Goal: Task Accomplishment & Management: Manage account settings

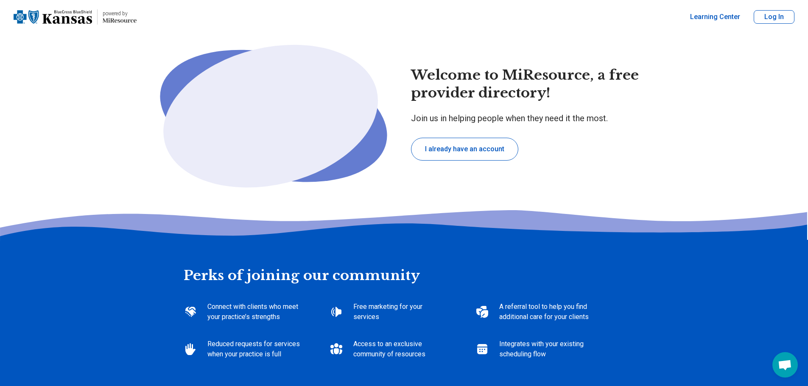
click at [514, 149] on button "I already have an account" at bounding box center [464, 149] width 107 height 23
type textarea "*"
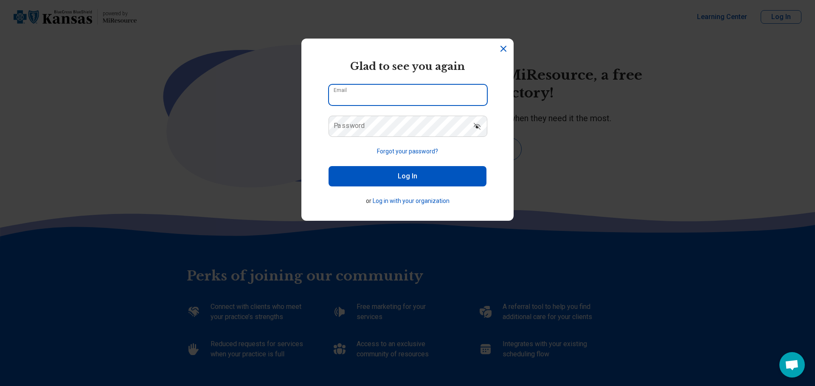
type input "**********"
click at [385, 177] on button "Log In" at bounding box center [407, 176] width 158 height 20
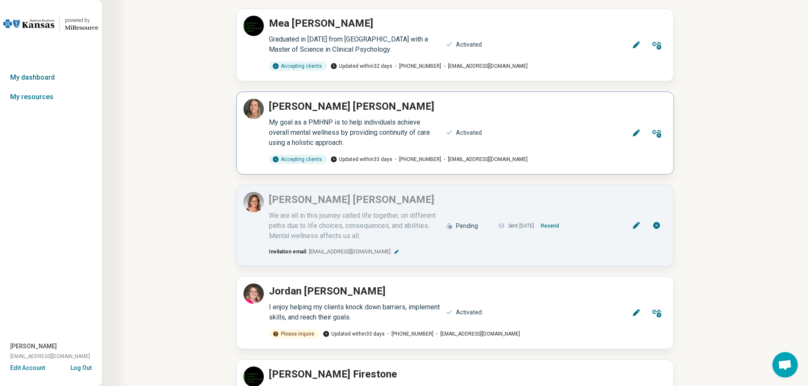
scroll to position [127, 0]
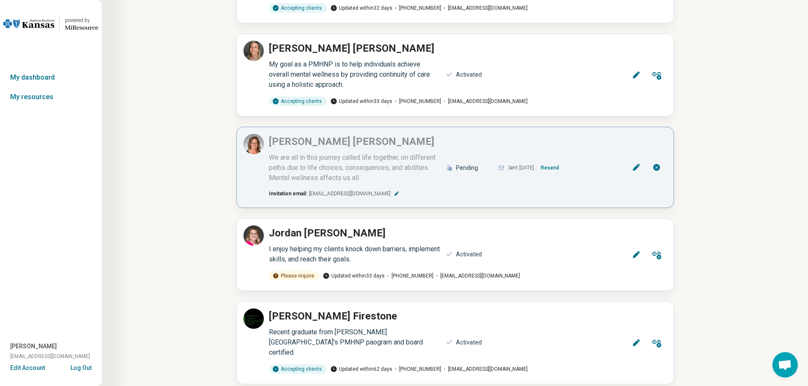
click at [562, 170] on button "Resend" at bounding box center [550, 168] width 25 height 14
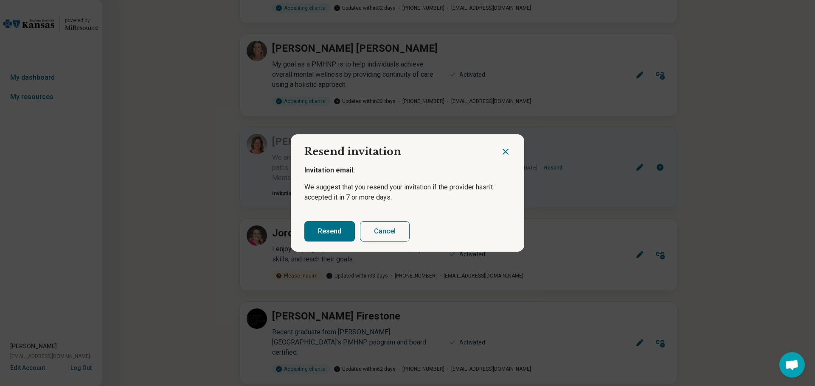
click at [323, 231] on button "Resend" at bounding box center [329, 231] width 50 height 20
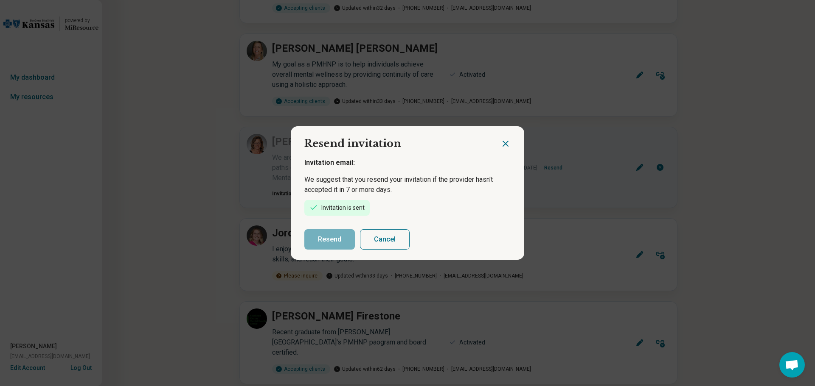
click at [501, 141] on icon "Close dialog" at bounding box center [505, 144] width 10 height 10
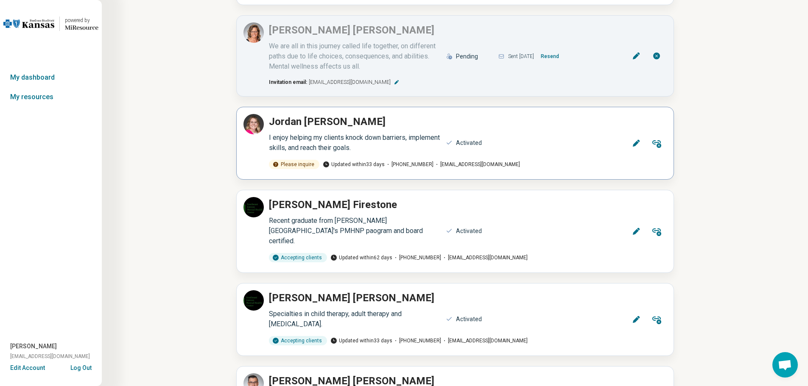
scroll to position [255, 0]
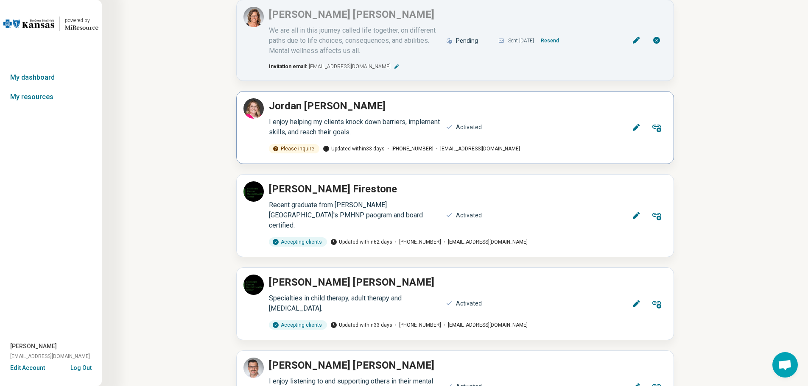
click at [275, 150] on icon at bounding box center [275, 149] width 7 height 7
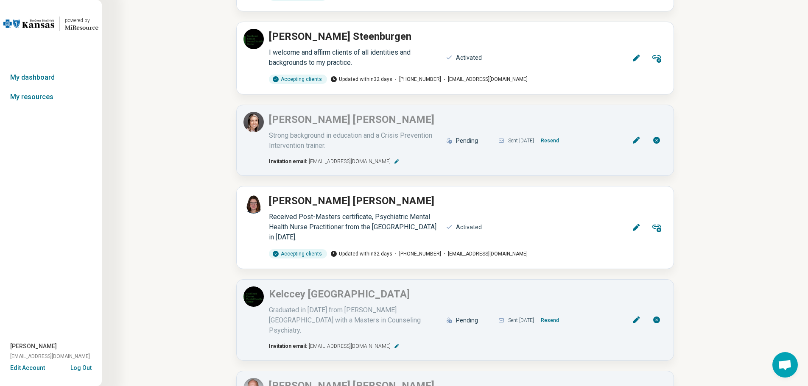
scroll to position [1188, 0]
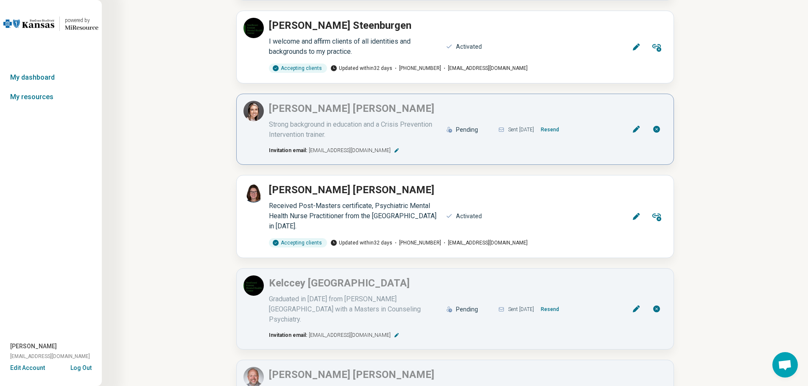
click at [563, 123] on button "Resend" at bounding box center [550, 130] width 25 height 14
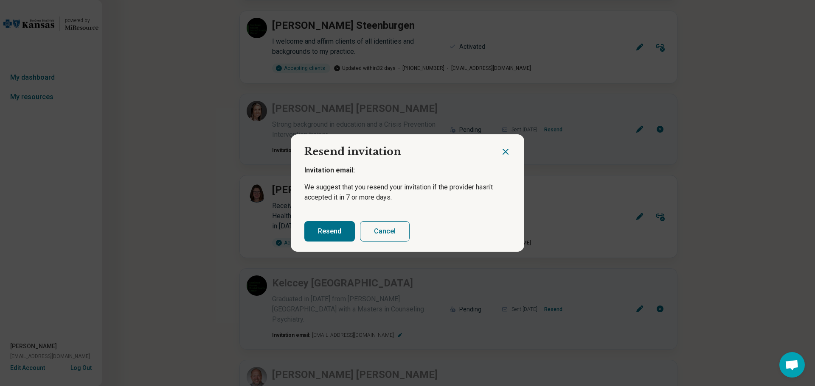
click at [328, 226] on button "Resend" at bounding box center [329, 231] width 50 height 20
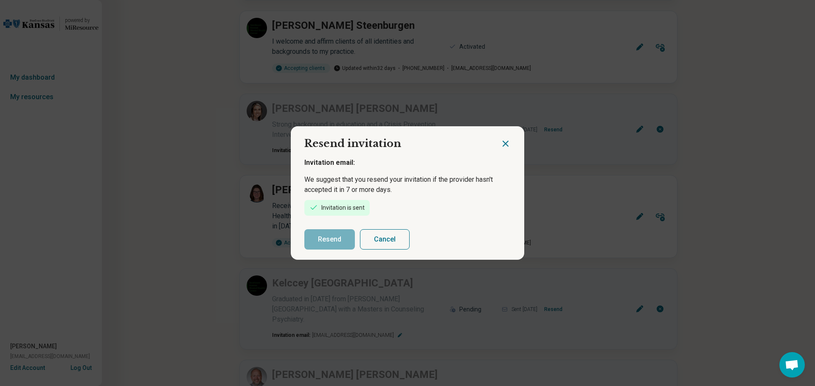
click at [500, 143] on icon "Close dialog" at bounding box center [505, 144] width 10 height 10
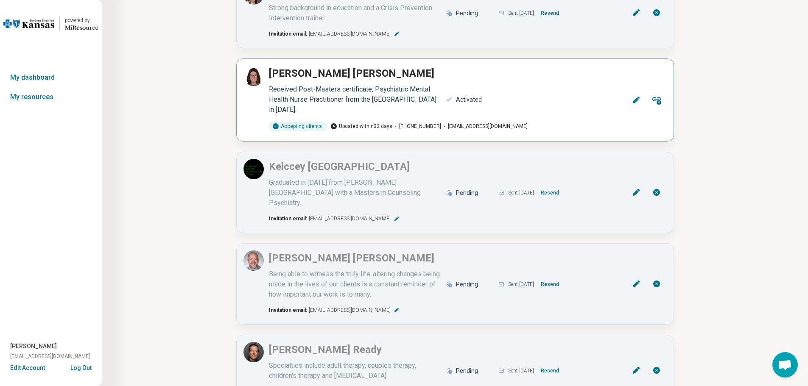
scroll to position [1315, 0]
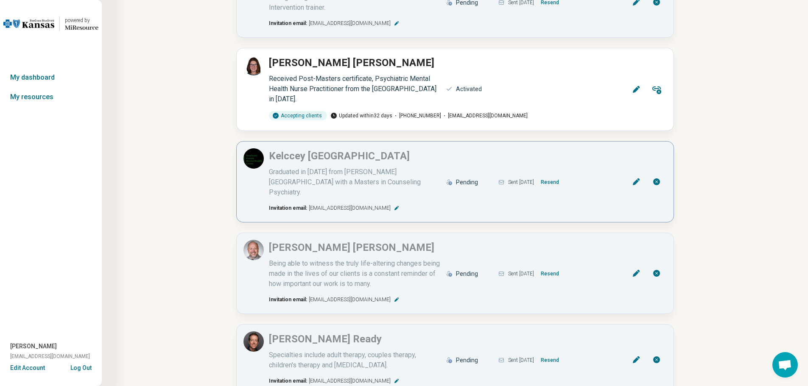
click at [563, 176] on button "Resend" at bounding box center [550, 183] width 25 height 14
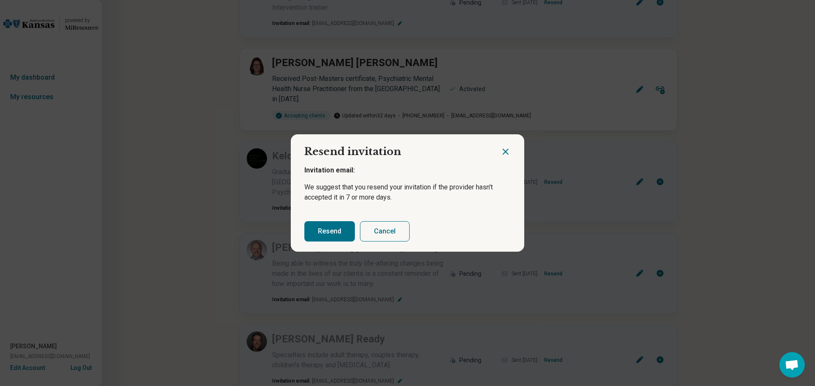
click at [323, 232] on button "Resend" at bounding box center [329, 231] width 50 height 20
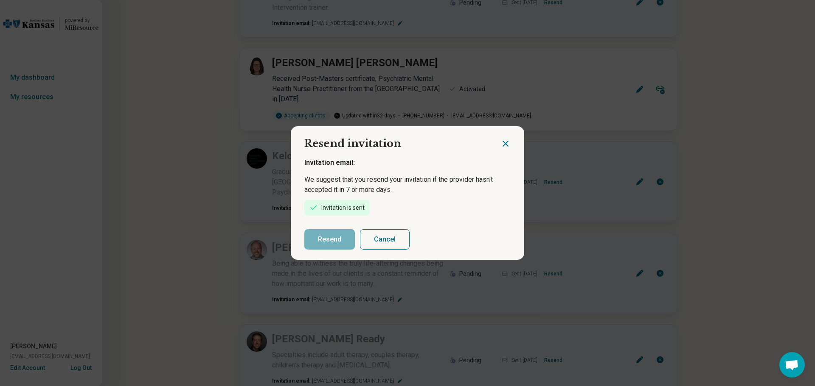
click at [503, 143] on icon "Close dialog" at bounding box center [505, 143] width 5 height 5
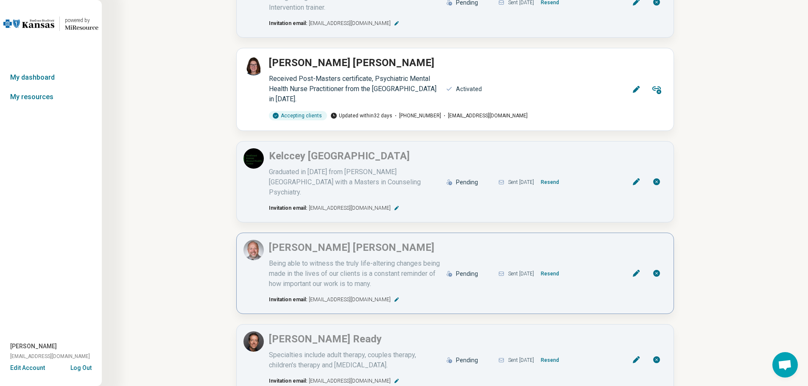
click at [563, 267] on button "Resend" at bounding box center [550, 274] width 25 height 14
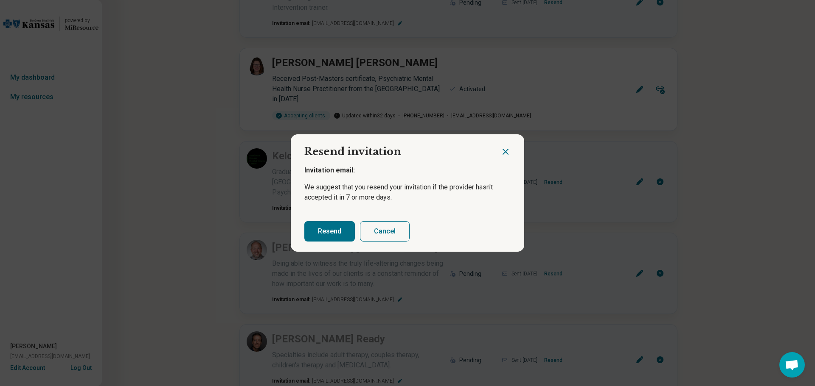
click at [325, 231] on button "Resend" at bounding box center [329, 231] width 50 height 20
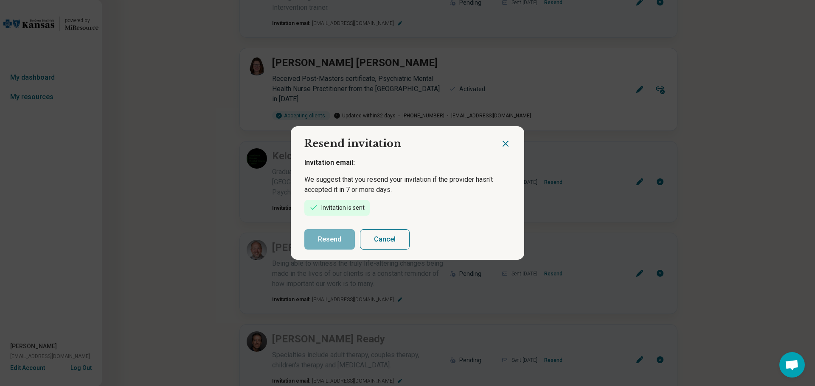
click at [383, 241] on button "Cancel" at bounding box center [385, 240] width 50 height 20
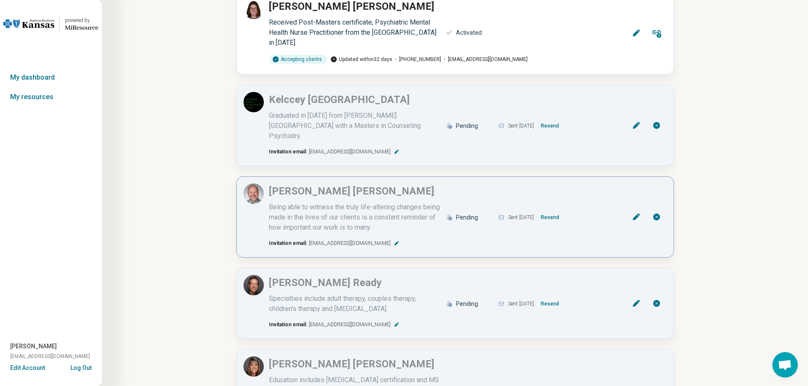
scroll to position [1442, 0]
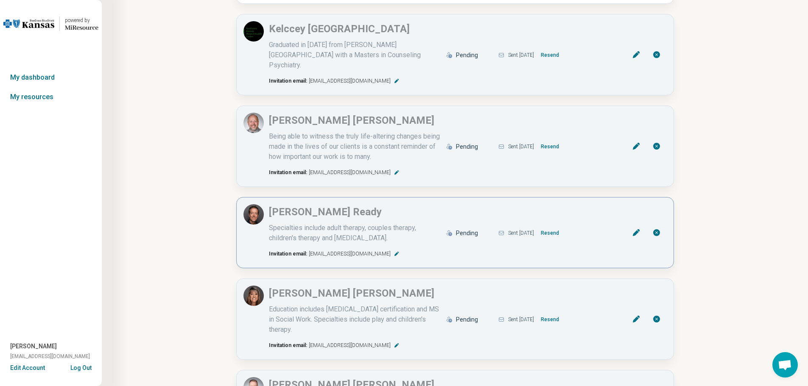
click at [563, 227] on button "Resend" at bounding box center [550, 234] width 25 height 14
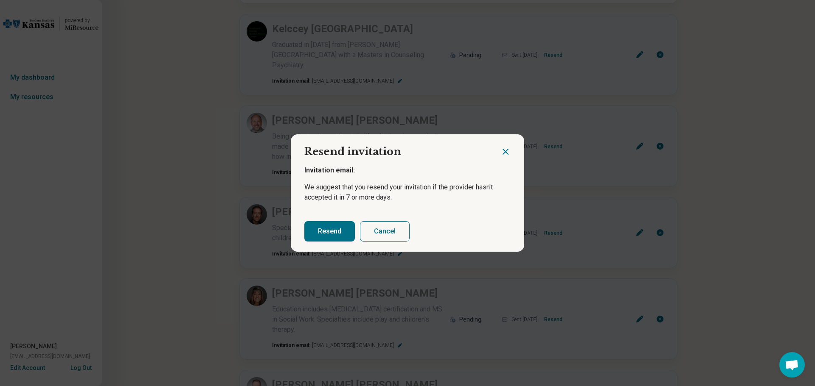
click at [330, 230] on button "Resend" at bounding box center [329, 231] width 50 height 20
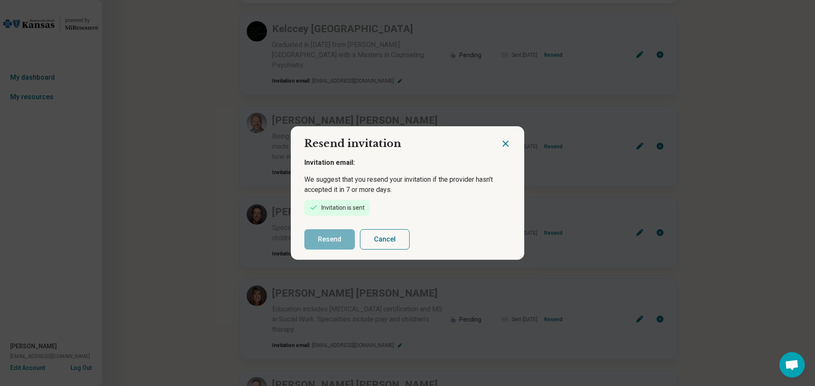
click at [504, 142] on icon "Close dialog" at bounding box center [505, 143] width 5 height 5
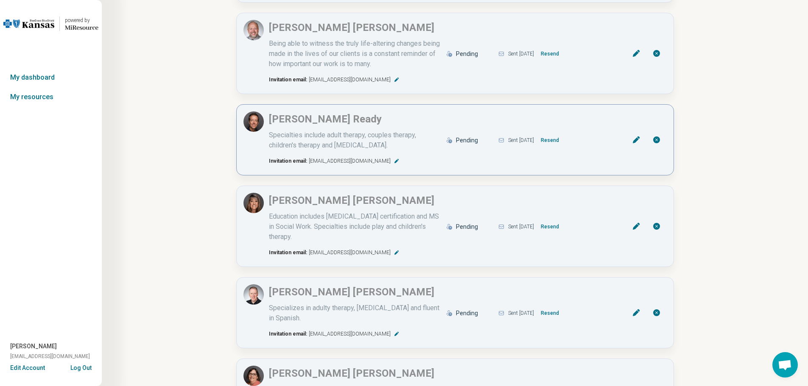
scroll to position [1570, 0]
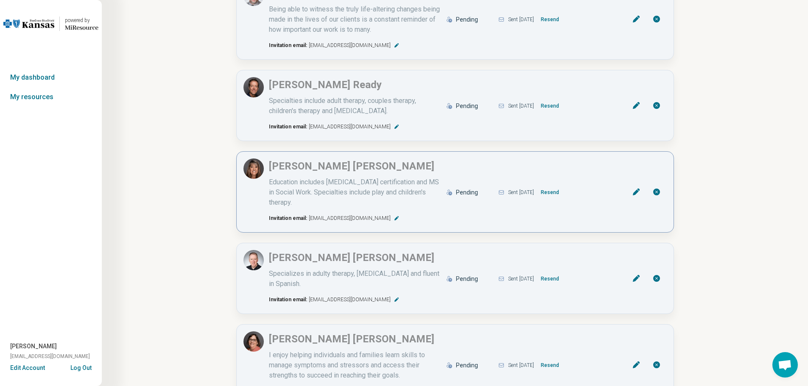
click at [560, 186] on button "Resend" at bounding box center [550, 193] width 25 height 14
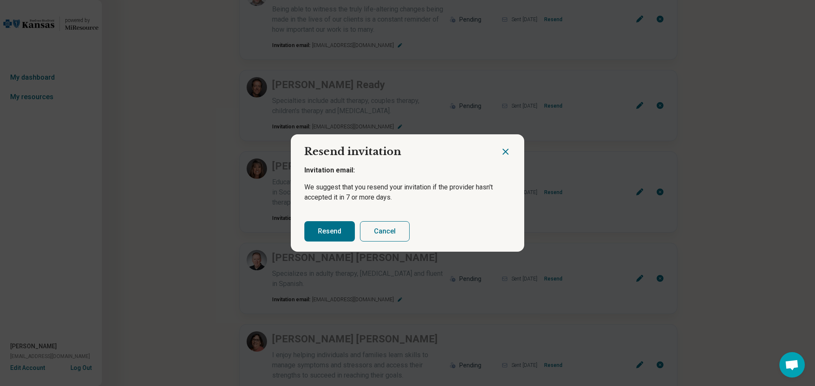
click at [326, 232] on button "Resend" at bounding box center [329, 231] width 50 height 20
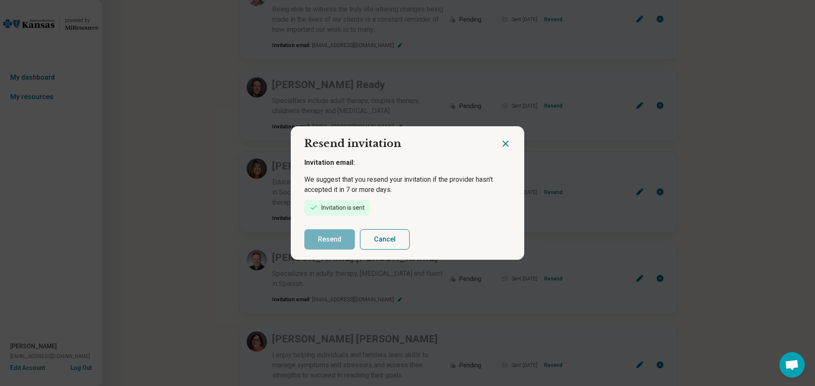
click at [503, 143] on icon "Close dialog" at bounding box center [505, 144] width 10 height 10
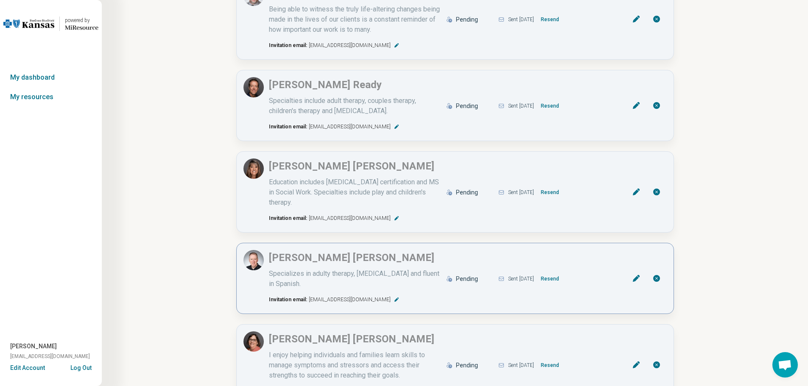
click at [561, 272] on button "Resend" at bounding box center [550, 279] width 25 height 14
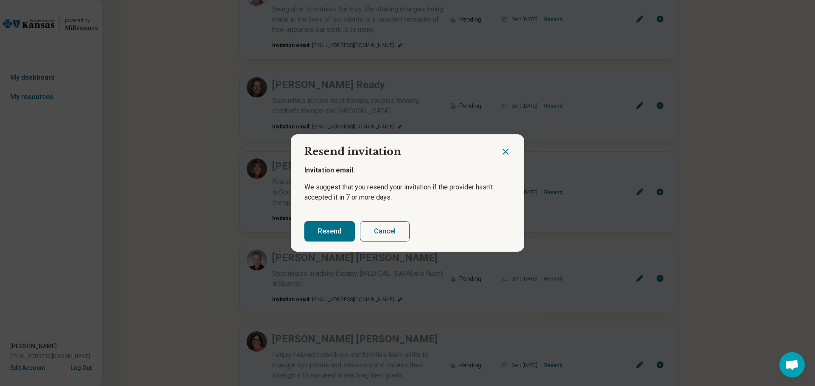
click at [311, 224] on button "Resend" at bounding box center [329, 231] width 50 height 20
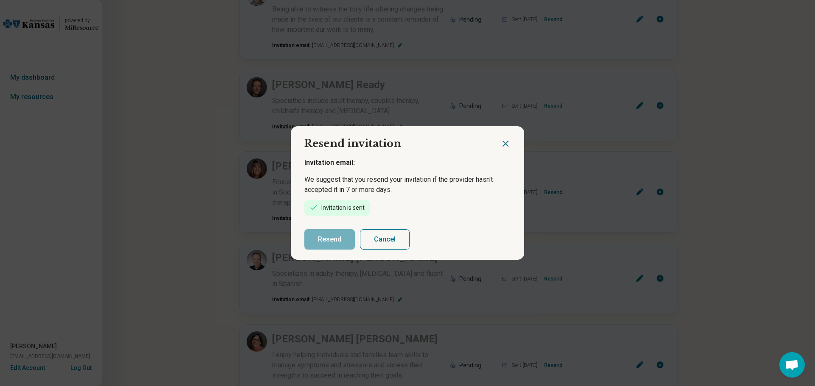
click at [505, 140] on icon "Close dialog" at bounding box center [505, 144] width 10 height 10
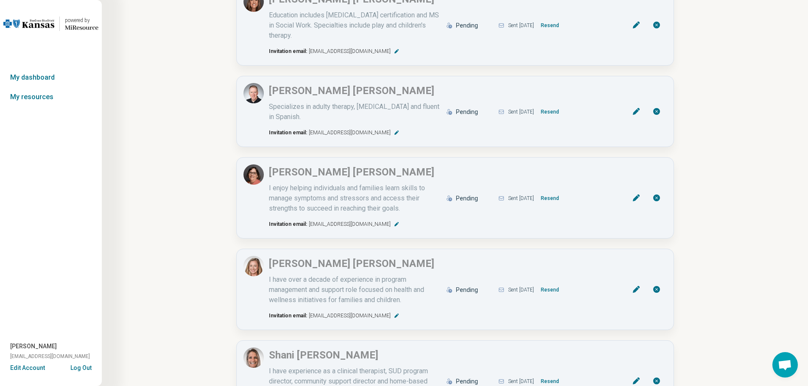
scroll to position [1739, 0]
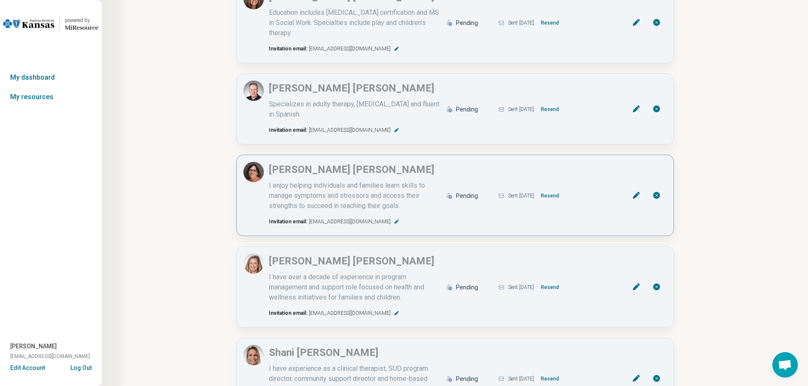
click at [563, 189] on button "Resend" at bounding box center [550, 196] width 25 height 14
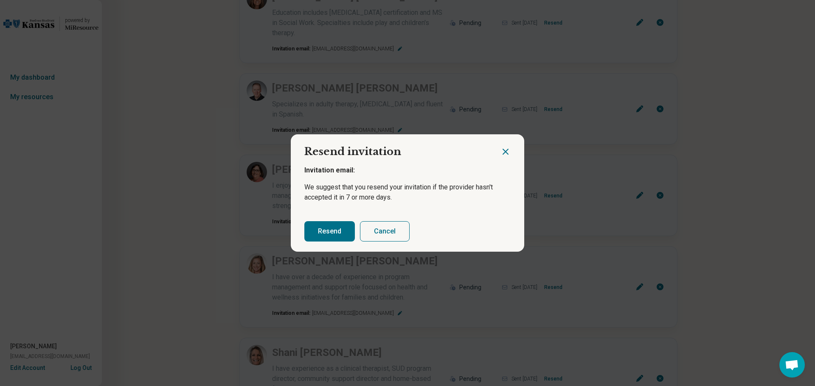
click at [333, 232] on button "Resend" at bounding box center [329, 231] width 50 height 20
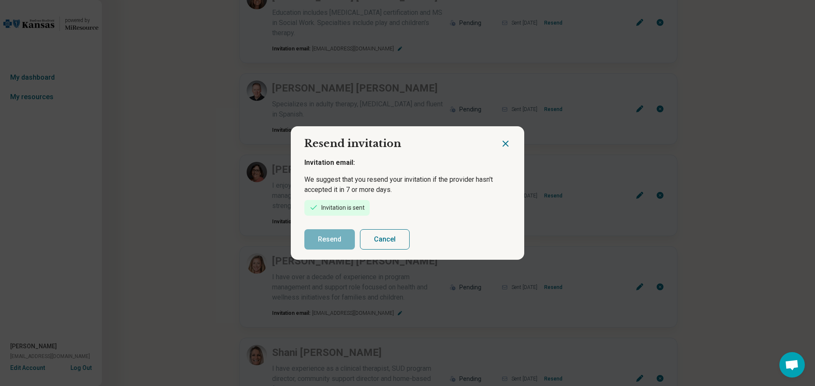
click at [504, 144] on icon "Close dialog" at bounding box center [505, 144] width 10 height 10
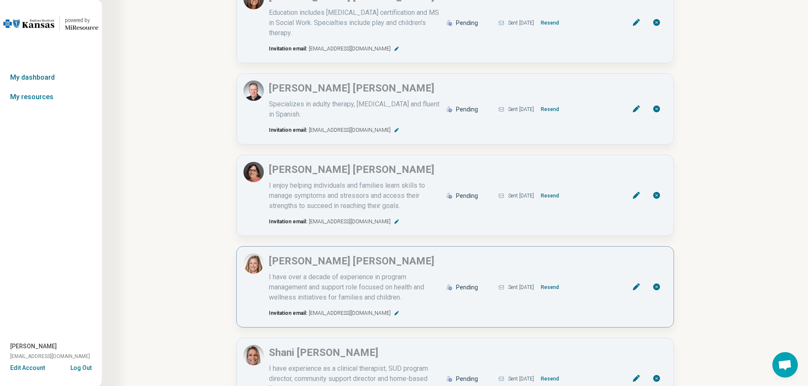
click at [563, 281] on button "Resend" at bounding box center [550, 288] width 25 height 14
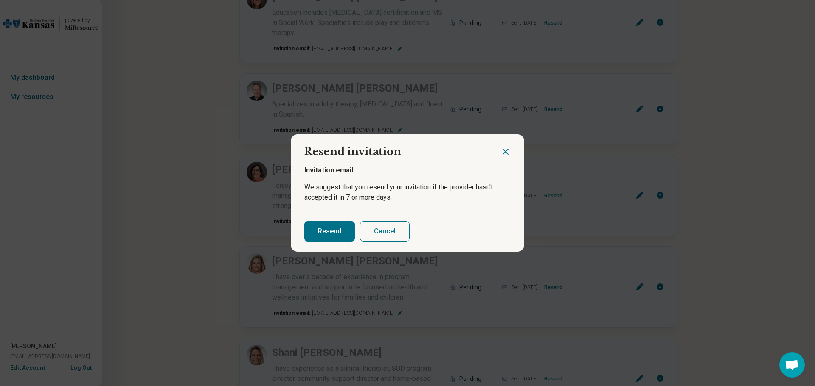
click at [328, 228] on button "Resend" at bounding box center [329, 231] width 50 height 20
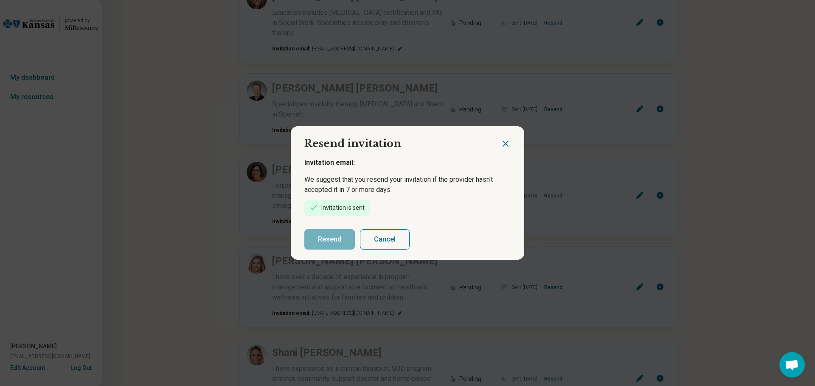
click at [504, 144] on icon "Close dialog" at bounding box center [505, 144] width 10 height 10
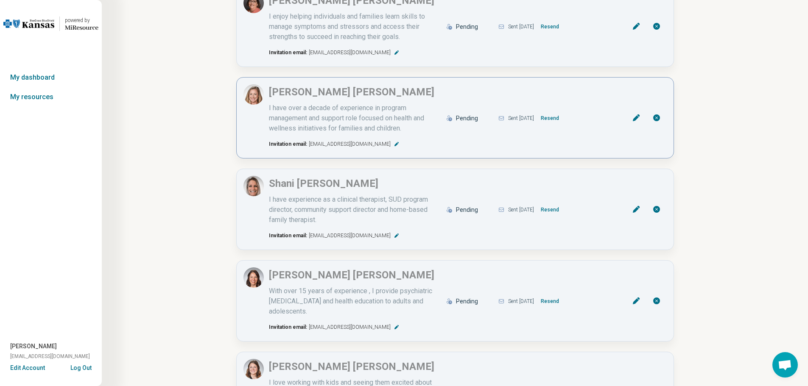
scroll to position [1909, 0]
click at [563, 203] on button "Resend" at bounding box center [550, 210] width 25 height 14
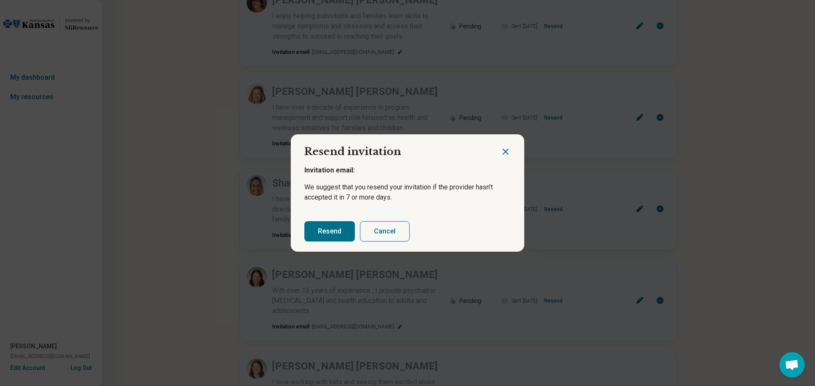
click at [325, 232] on button "Resend" at bounding box center [329, 231] width 50 height 20
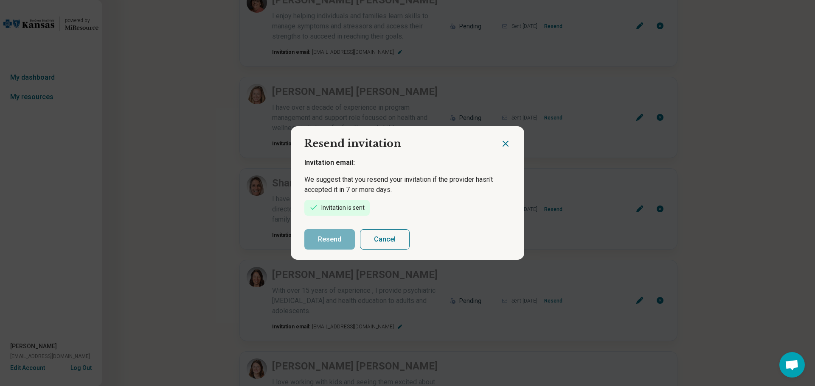
click at [504, 144] on icon "Close dialog" at bounding box center [505, 144] width 10 height 10
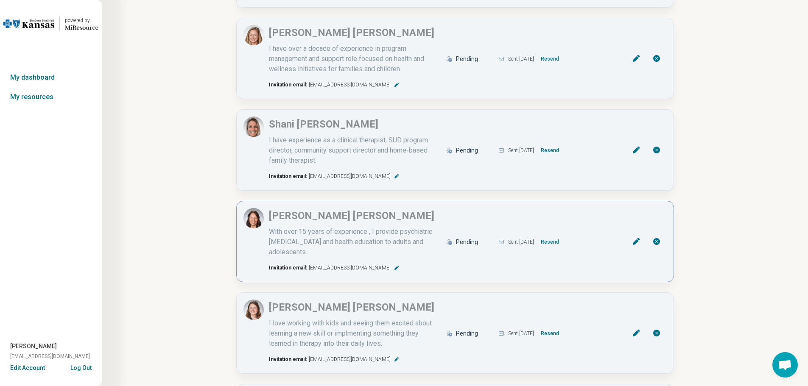
scroll to position [1994, 0]
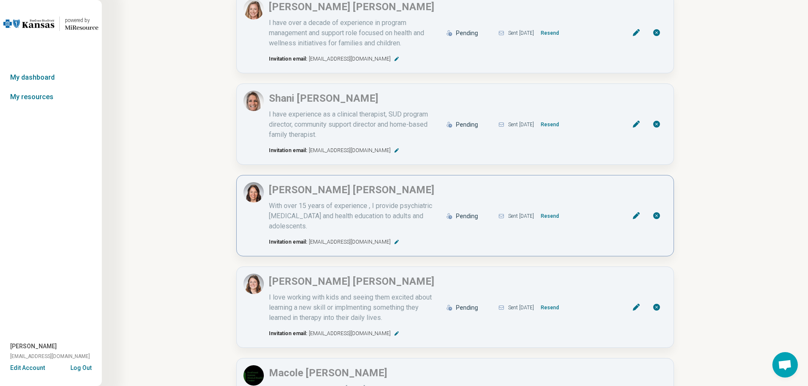
click at [563, 210] on button "Resend" at bounding box center [550, 217] width 25 height 14
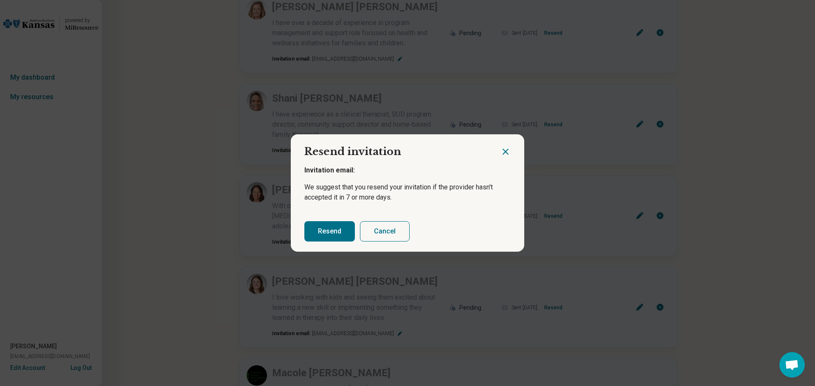
click at [333, 233] on button "Resend" at bounding box center [329, 231] width 50 height 20
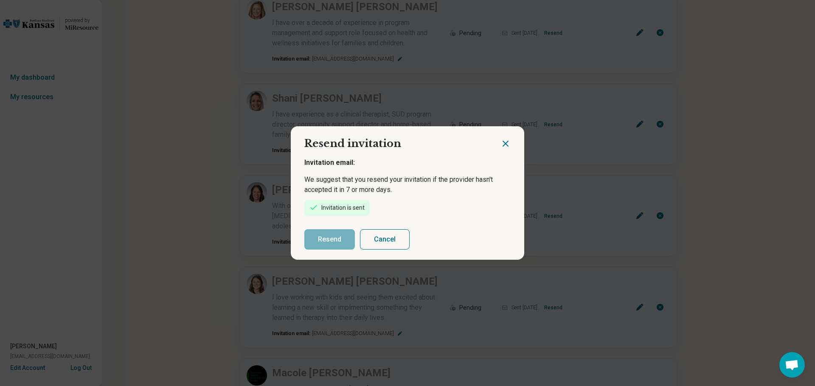
click at [504, 141] on icon "Close dialog" at bounding box center [505, 144] width 10 height 10
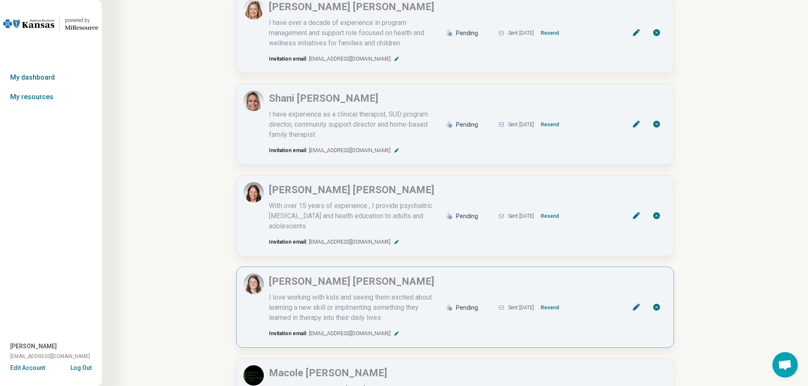
click at [563, 301] on button "Resend" at bounding box center [550, 308] width 25 height 14
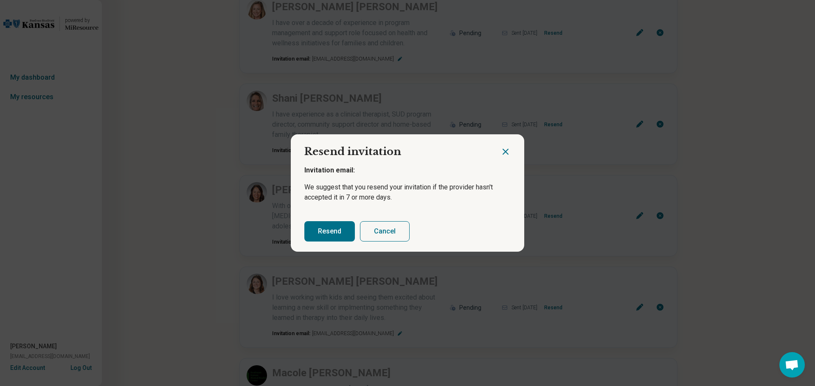
click at [323, 232] on button "Resend" at bounding box center [329, 231] width 50 height 20
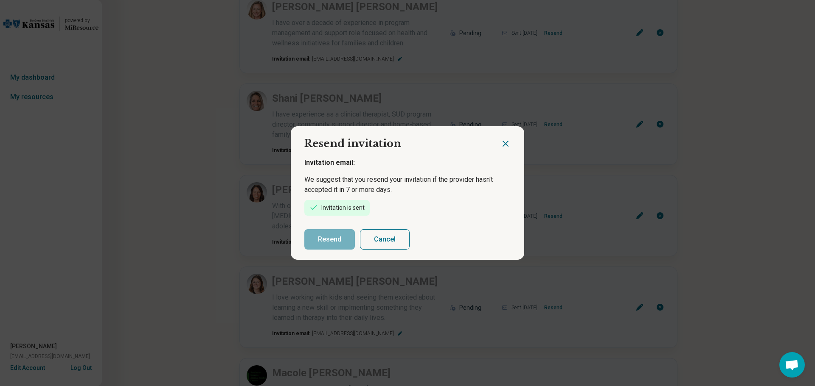
click at [502, 143] on icon "Close dialog" at bounding box center [505, 144] width 10 height 10
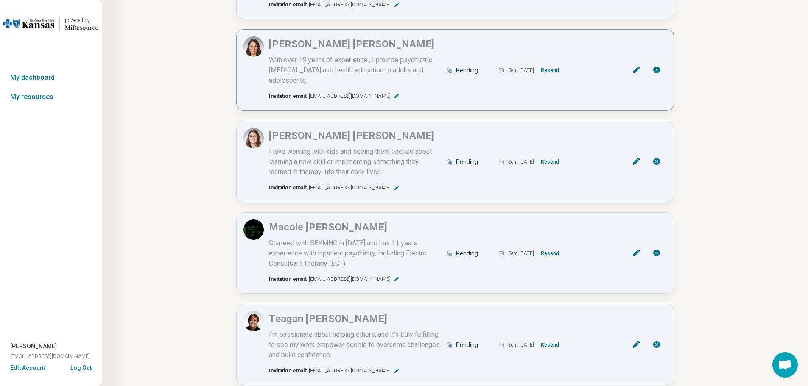
scroll to position [2206, 0]
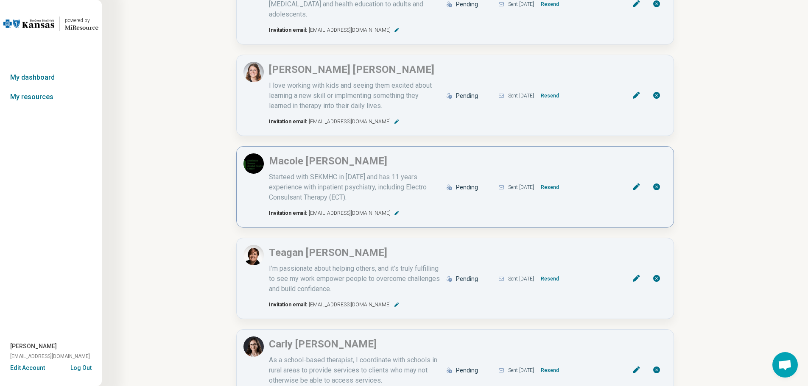
click at [562, 181] on button "Resend" at bounding box center [550, 188] width 25 height 14
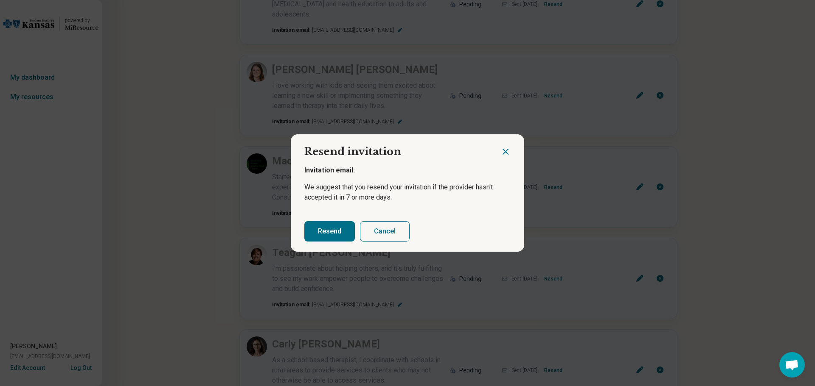
click at [307, 234] on button "Resend" at bounding box center [329, 231] width 50 height 20
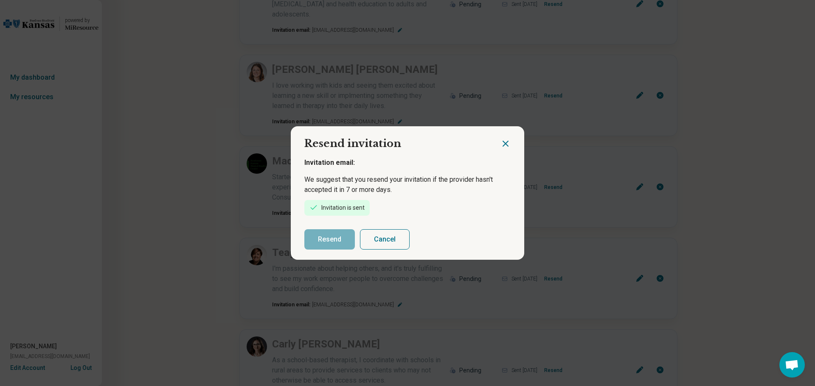
click at [504, 144] on icon "Close dialog" at bounding box center [505, 144] width 10 height 10
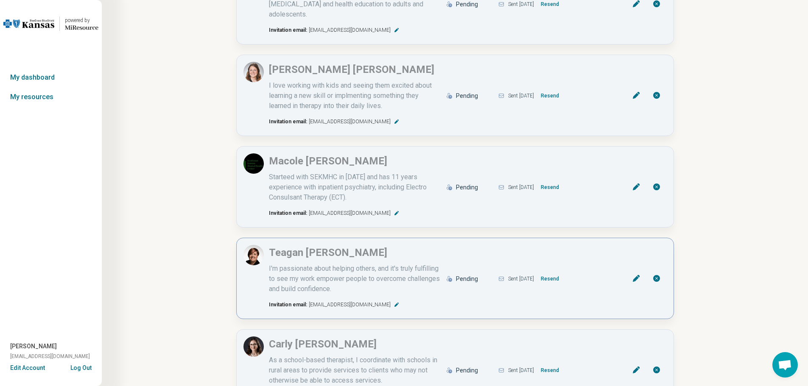
click at [563, 272] on button "Resend" at bounding box center [550, 279] width 25 height 14
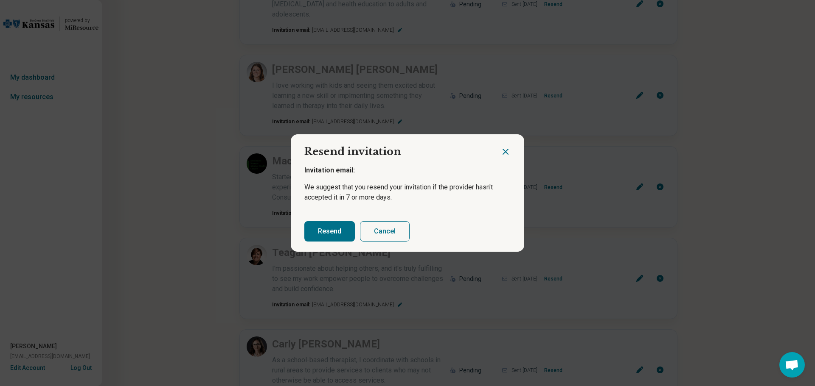
click at [330, 229] on button "Resend" at bounding box center [329, 231] width 50 height 20
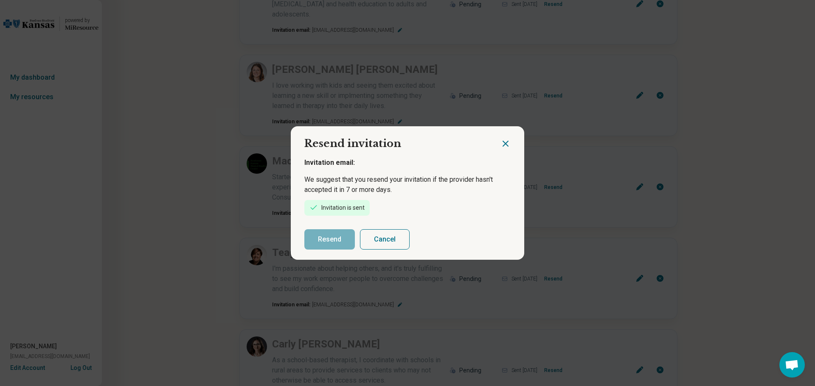
click at [502, 141] on icon "Close dialog" at bounding box center [505, 144] width 10 height 10
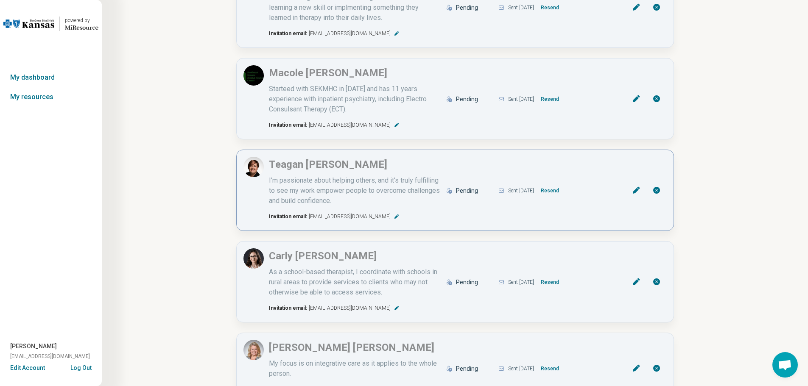
scroll to position [2333, 0]
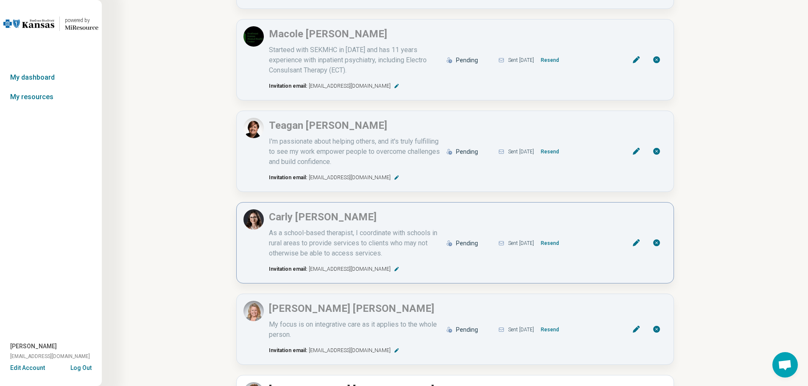
click at [560, 237] on button "Resend" at bounding box center [550, 244] width 25 height 14
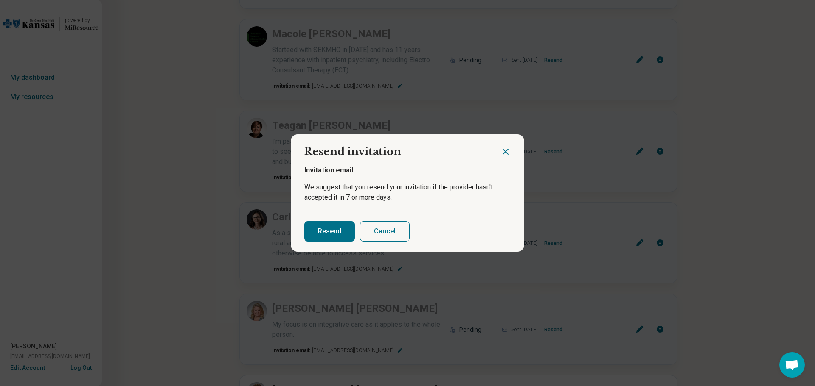
click at [319, 232] on button "Resend" at bounding box center [329, 231] width 50 height 20
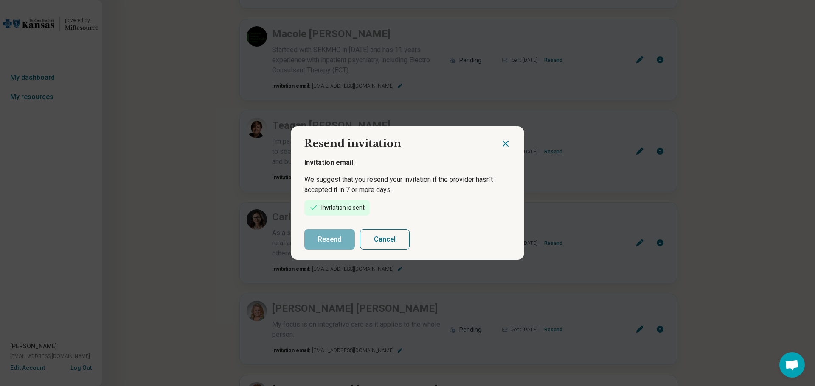
click at [505, 143] on icon "Close dialog" at bounding box center [505, 144] width 10 height 10
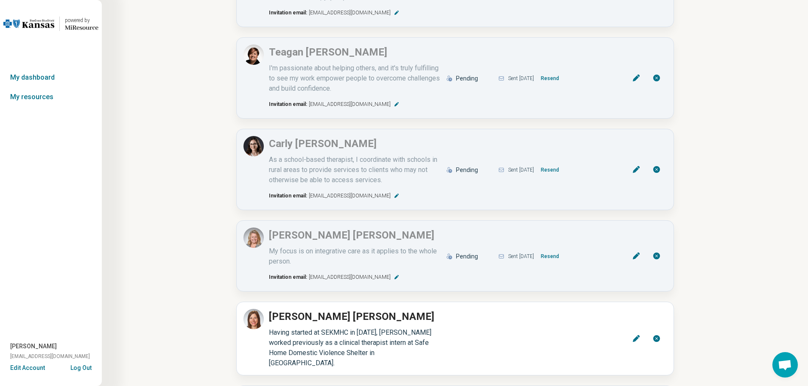
scroll to position [2418, 0]
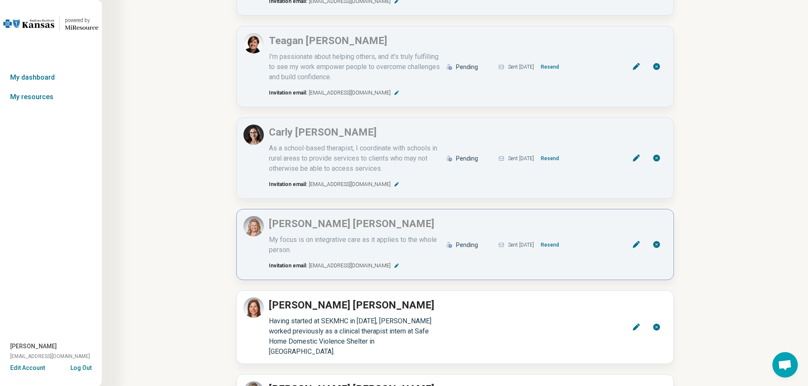
click at [563, 238] on button "Resend" at bounding box center [550, 245] width 25 height 14
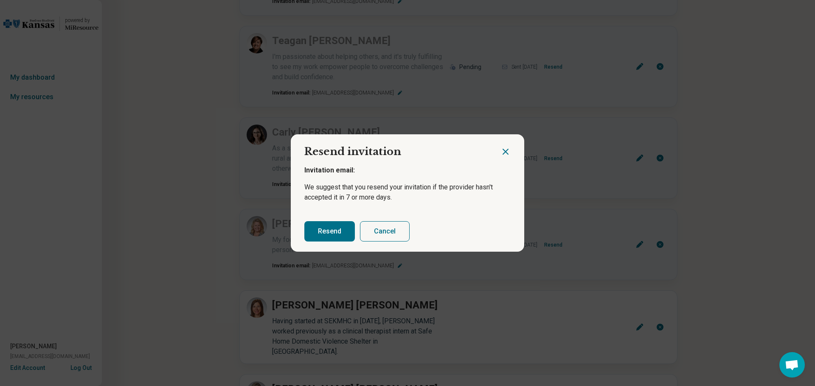
click at [328, 230] on button "Resend" at bounding box center [329, 231] width 50 height 20
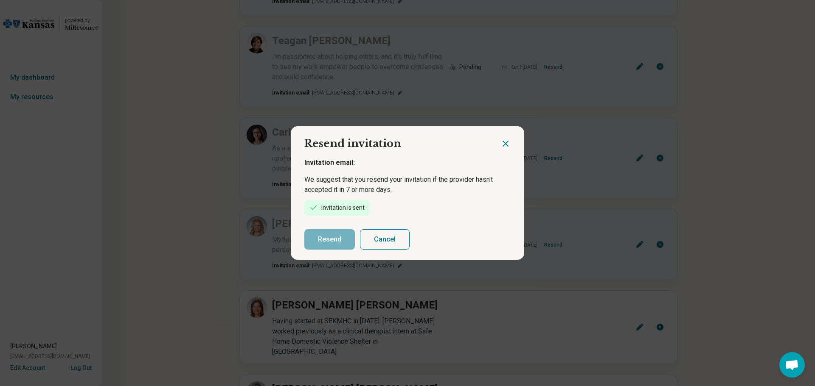
click at [502, 146] on icon "Close dialog" at bounding box center [505, 144] width 10 height 10
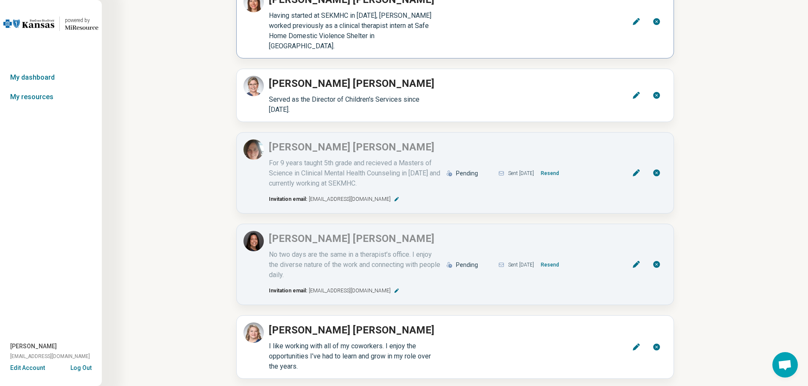
scroll to position [2715, 0]
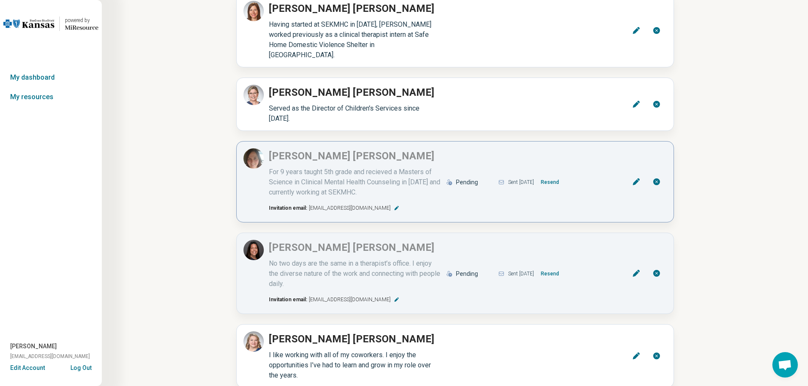
click at [562, 176] on button "Resend" at bounding box center [550, 183] width 25 height 14
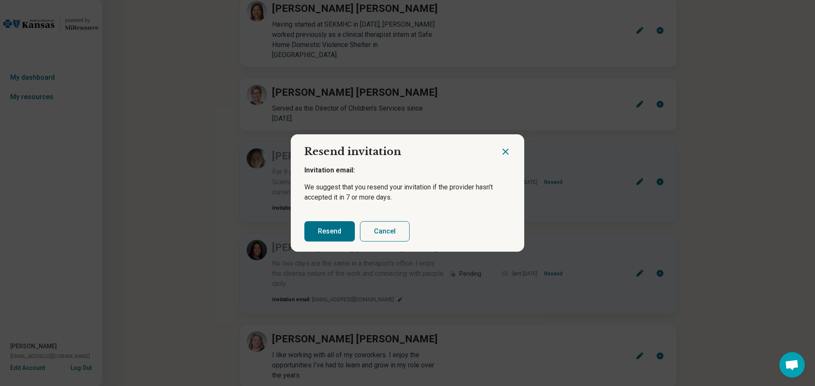
click at [320, 233] on button "Resend" at bounding box center [329, 231] width 50 height 20
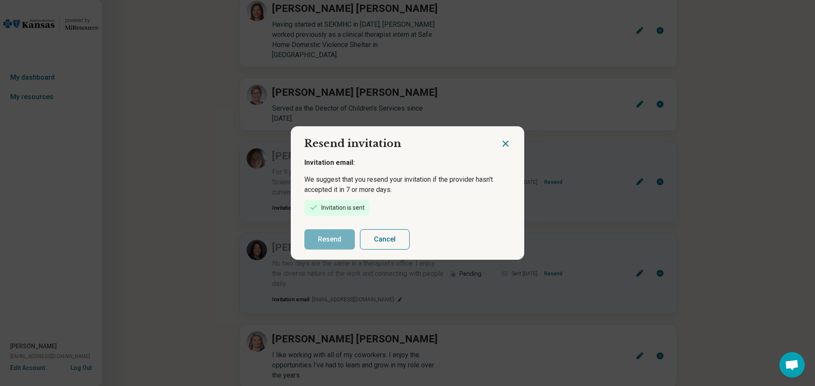
click at [505, 144] on icon "Close dialog" at bounding box center [505, 144] width 10 height 10
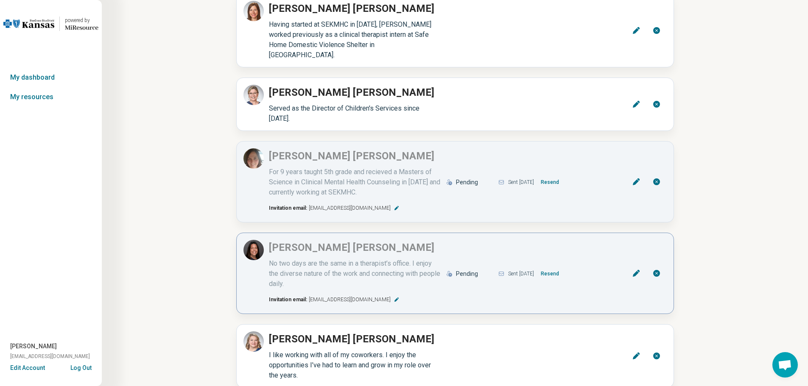
click at [563, 267] on button "Resend" at bounding box center [550, 274] width 25 height 14
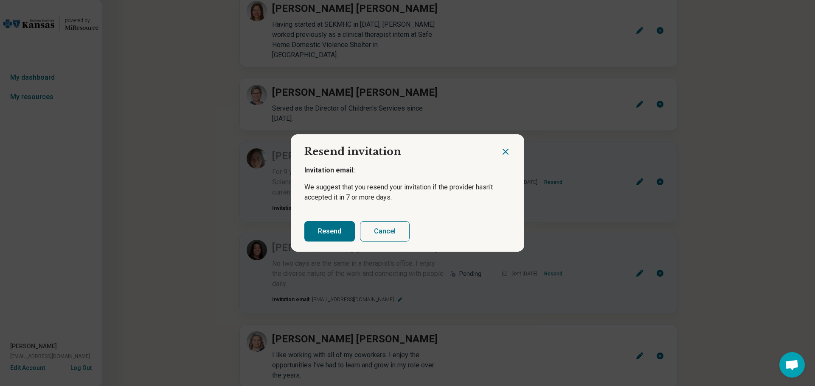
click at [329, 232] on button "Resend" at bounding box center [329, 231] width 50 height 20
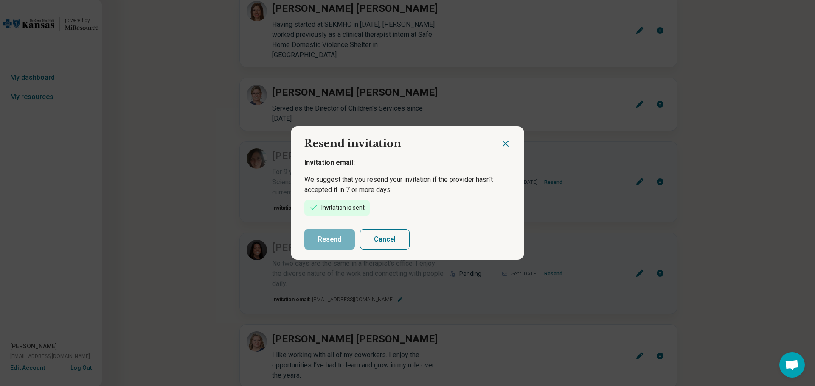
click at [501, 144] on icon "Close dialog" at bounding box center [505, 144] width 10 height 10
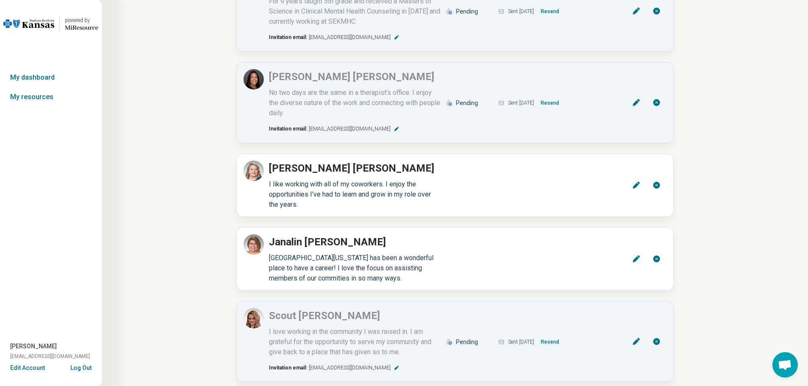
scroll to position [2970, 0]
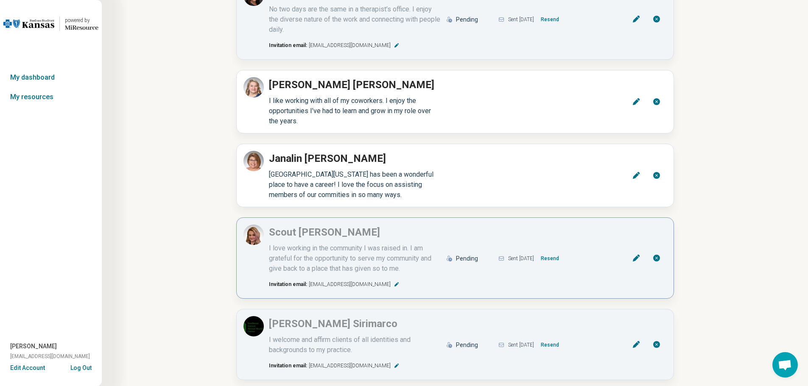
click at [563, 252] on button "Resend" at bounding box center [550, 259] width 25 height 14
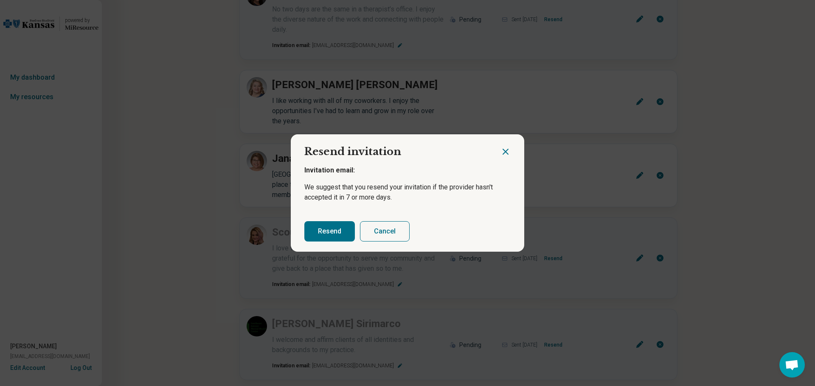
click at [314, 230] on button "Resend" at bounding box center [329, 231] width 50 height 20
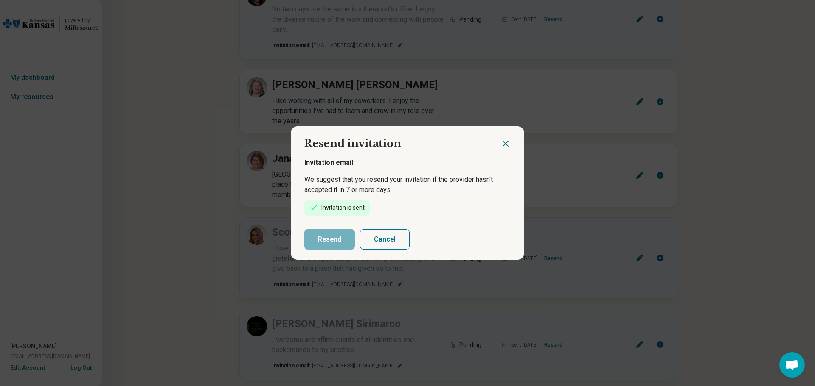
click at [502, 141] on icon "Close dialog" at bounding box center [505, 144] width 10 height 10
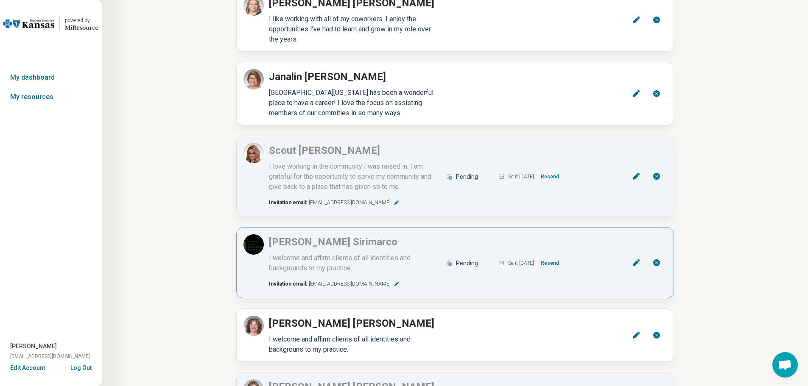
scroll to position [3054, 0]
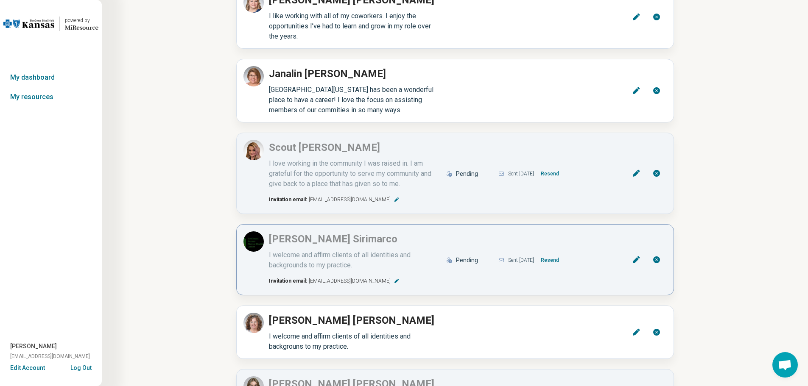
click at [563, 254] on button "Resend" at bounding box center [550, 261] width 25 height 14
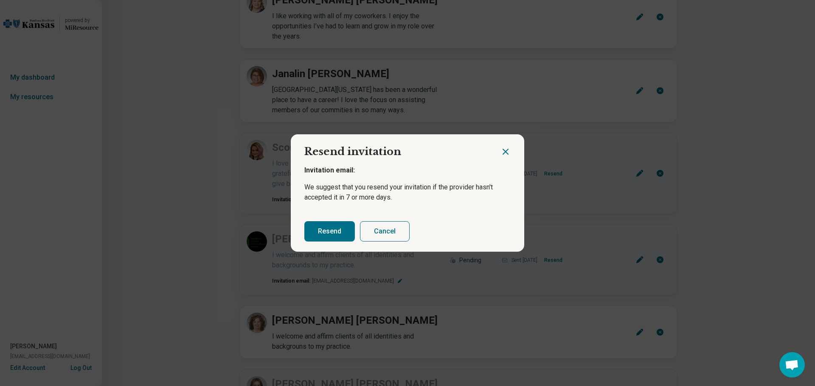
click at [323, 230] on button "Resend" at bounding box center [329, 231] width 50 height 20
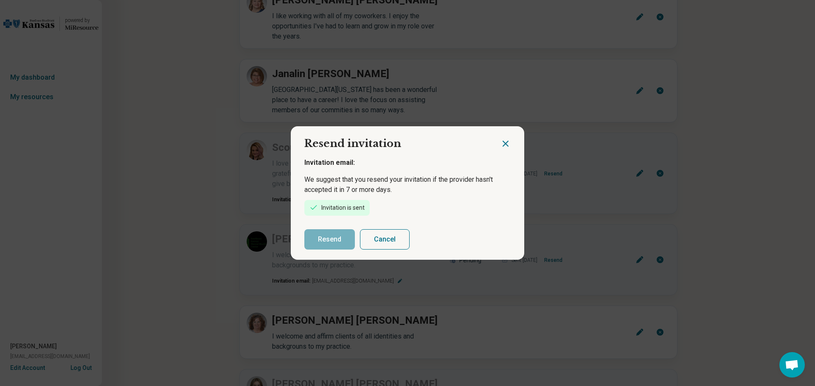
click at [502, 141] on icon "Close dialog" at bounding box center [505, 144] width 10 height 10
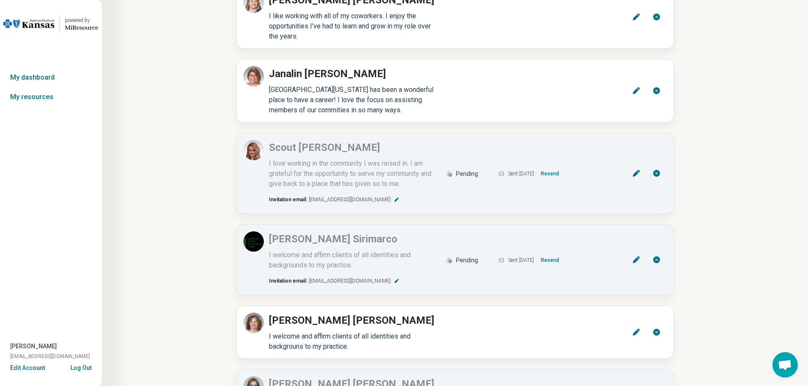
scroll to position [3182, 0]
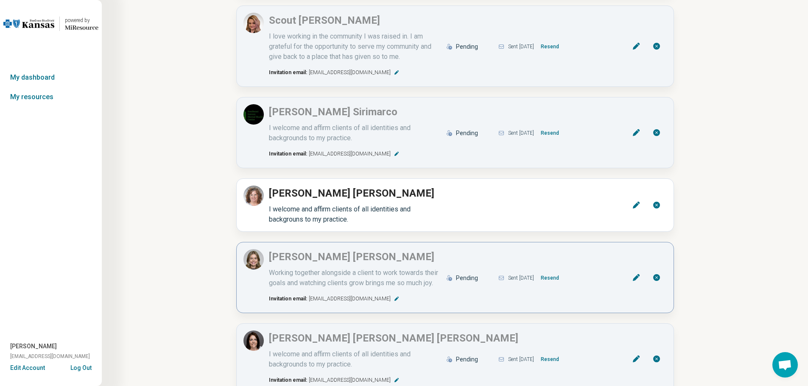
click at [560, 272] on button "Resend" at bounding box center [550, 279] width 25 height 14
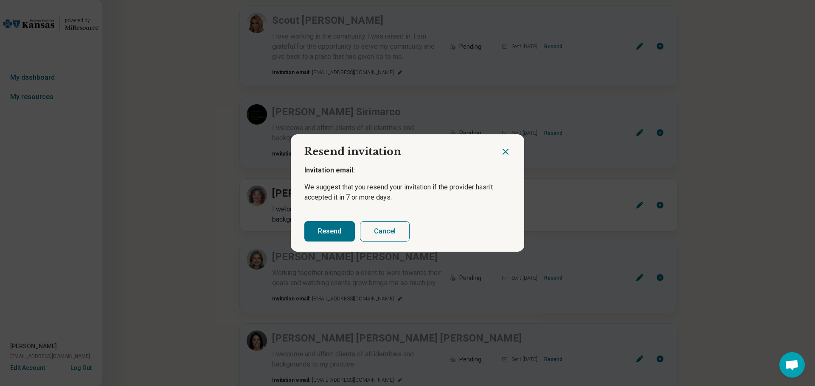
click at [325, 230] on button "Resend" at bounding box center [329, 231] width 50 height 20
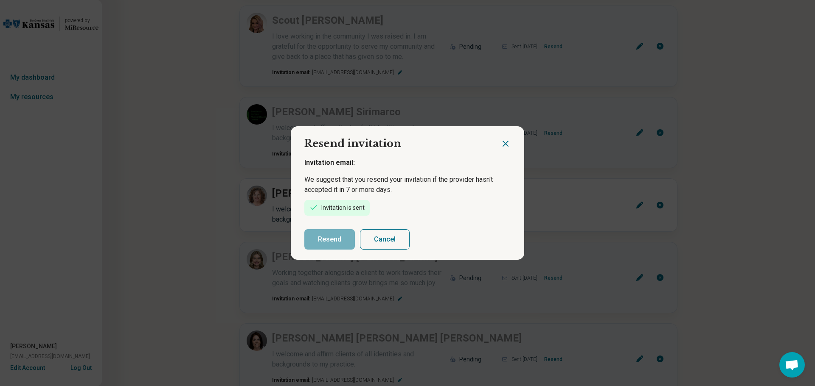
click at [501, 140] on icon "Close dialog" at bounding box center [505, 144] width 10 height 10
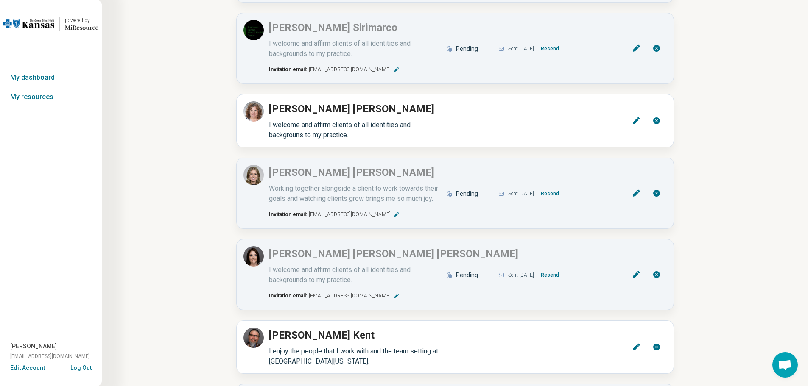
scroll to position [3267, 0]
click at [563, 268] on button "Resend" at bounding box center [550, 275] width 25 height 14
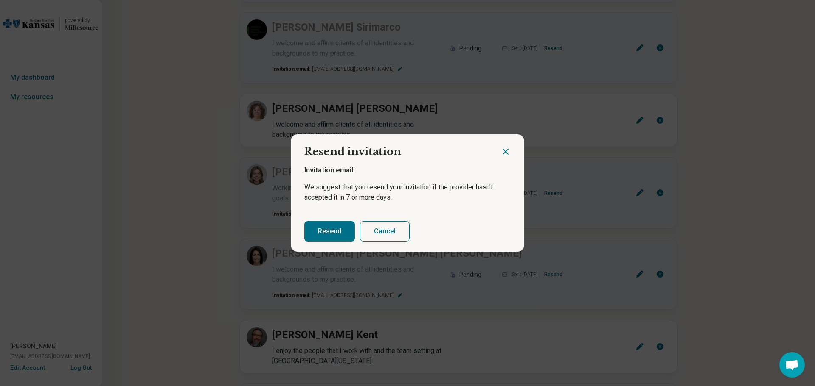
click at [329, 231] on button "Resend" at bounding box center [329, 231] width 50 height 20
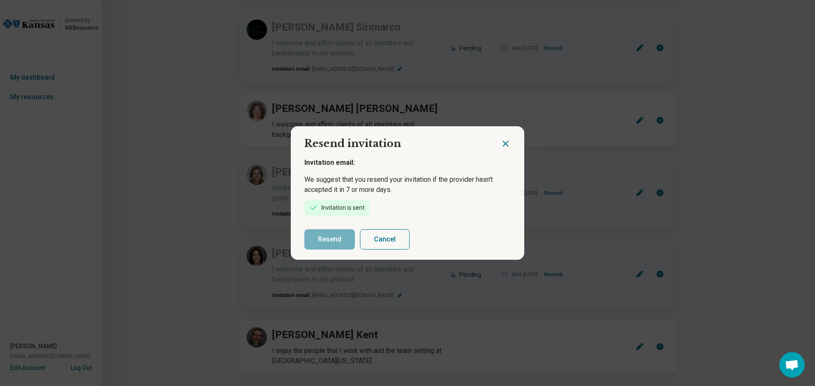
click at [507, 141] on icon "Close dialog" at bounding box center [505, 144] width 10 height 10
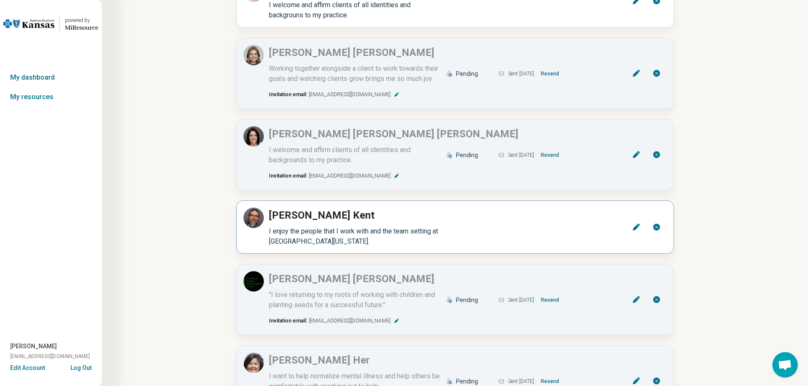
scroll to position [3394, 0]
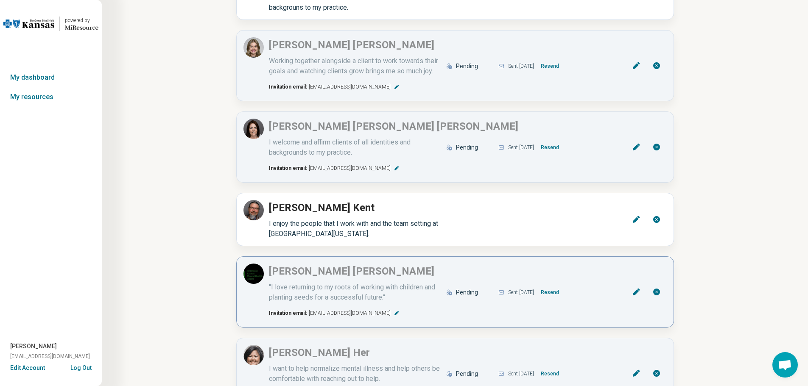
click at [563, 286] on button "Resend" at bounding box center [550, 293] width 25 height 14
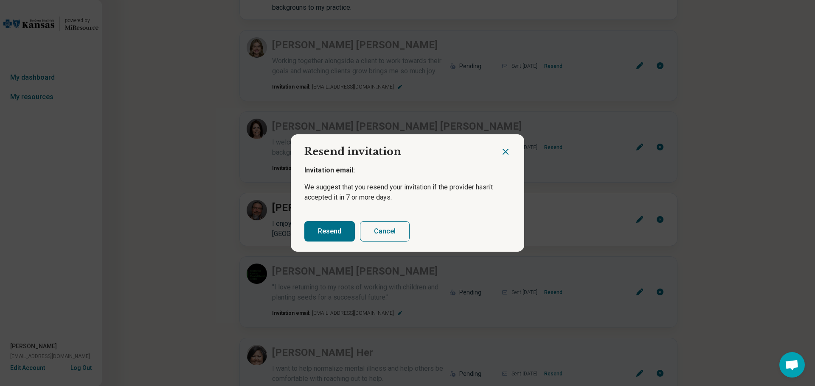
click at [330, 228] on button "Resend" at bounding box center [329, 231] width 50 height 20
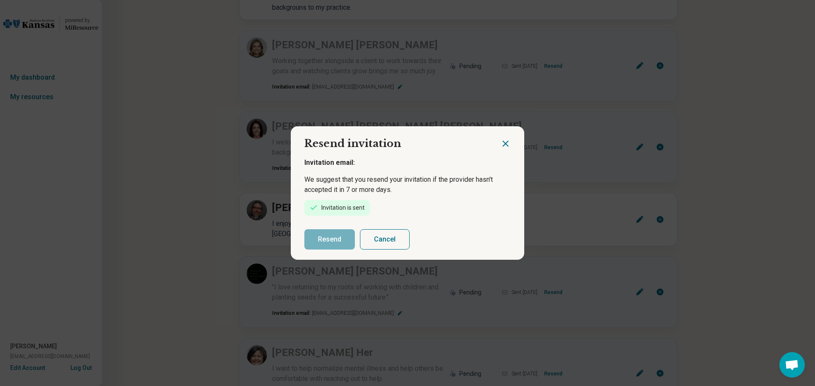
click at [503, 144] on icon "Close dialog" at bounding box center [505, 144] width 10 height 10
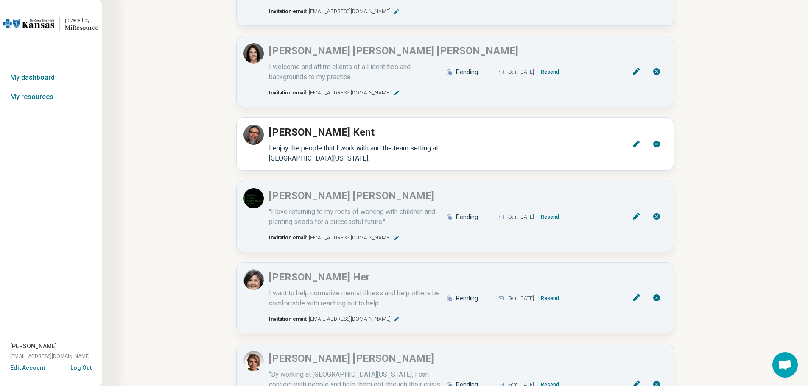
scroll to position [3479, 0]
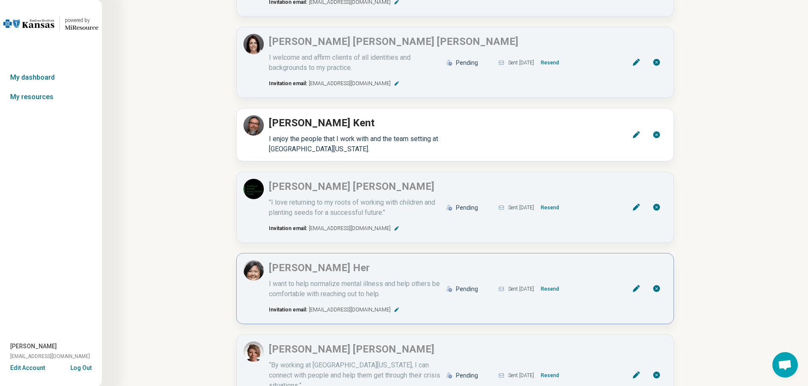
click at [563, 283] on button "Resend" at bounding box center [550, 290] width 25 height 14
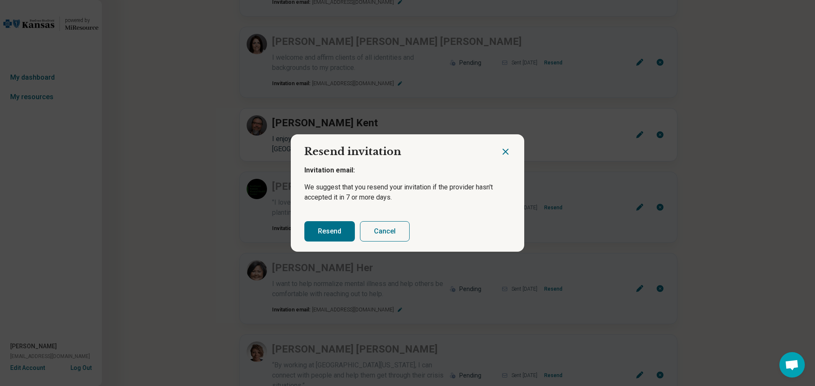
click at [328, 231] on button "Resend" at bounding box center [329, 231] width 50 height 20
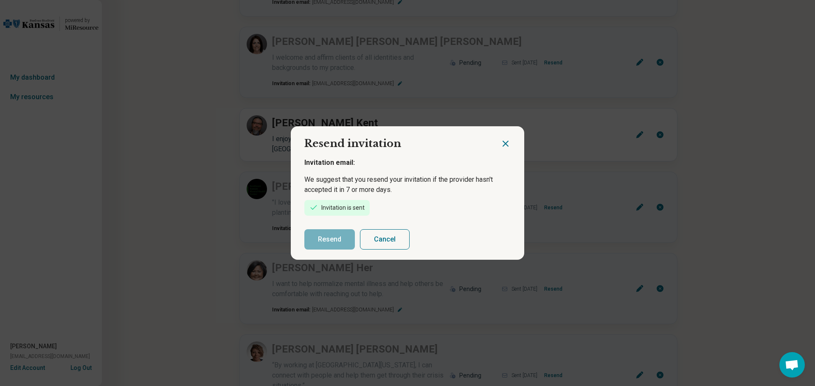
click at [502, 142] on icon "Close dialog" at bounding box center [505, 144] width 10 height 10
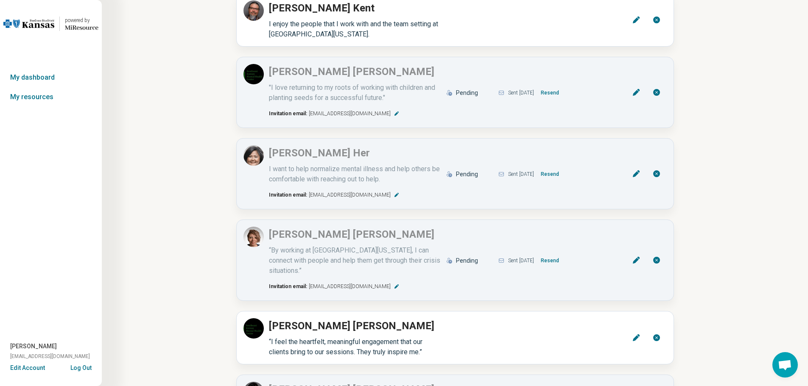
scroll to position [3606, 0]
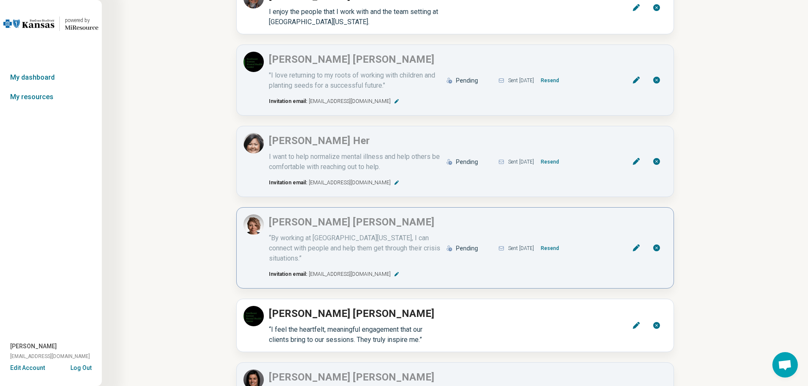
click at [562, 242] on button "Resend" at bounding box center [550, 249] width 25 height 14
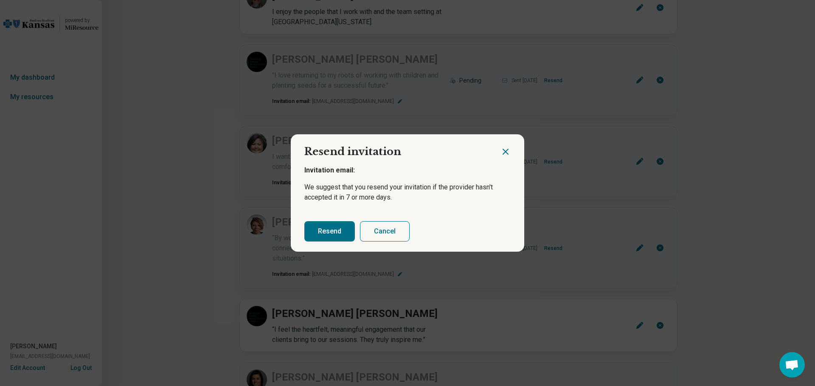
click at [313, 231] on button "Resend" at bounding box center [329, 231] width 50 height 20
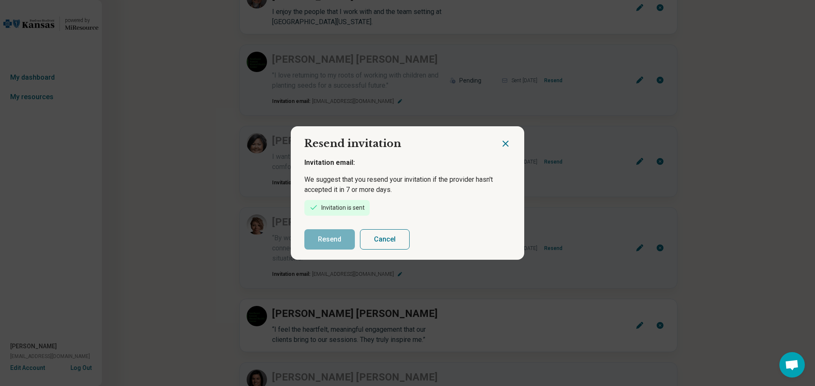
click at [504, 140] on icon "Close dialog" at bounding box center [505, 144] width 10 height 10
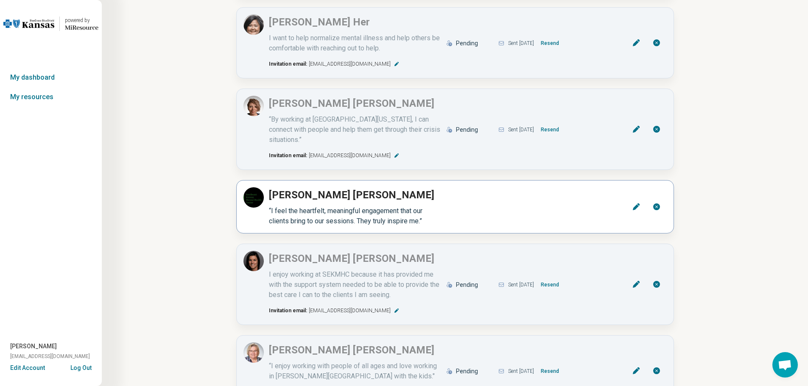
scroll to position [3733, 0]
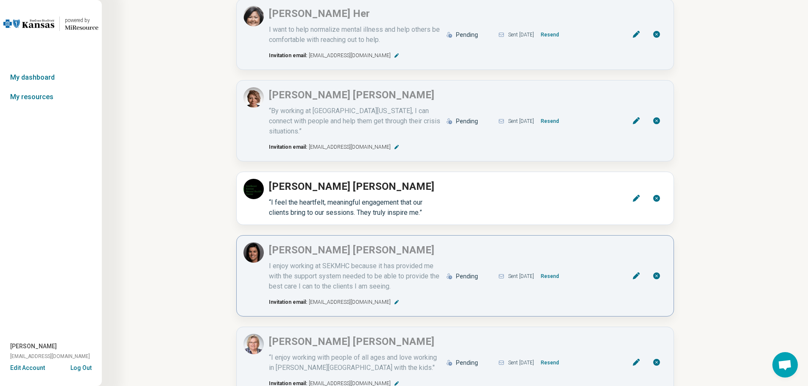
click at [560, 270] on button "Resend" at bounding box center [550, 277] width 25 height 14
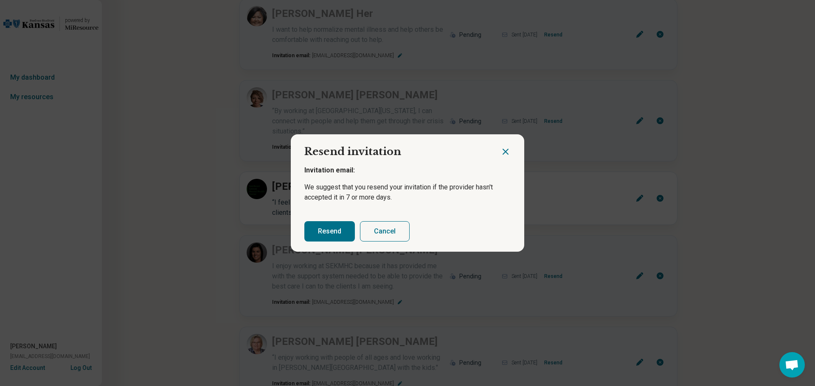
click at [314, 234] on button "Resend" at bounding box center [329, 231] width 50 height 20
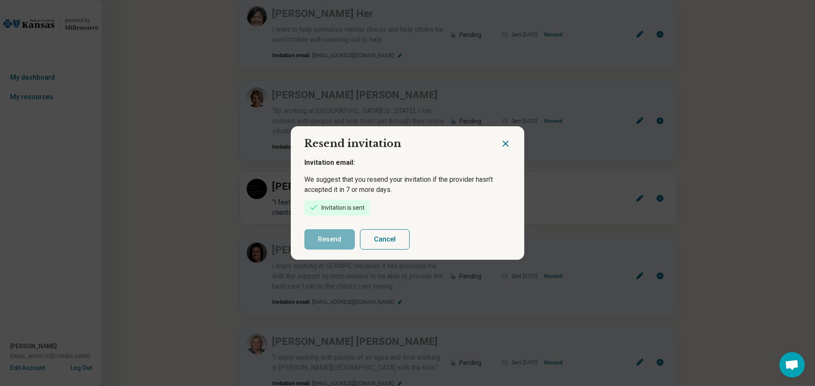
click at [503, 143] on icon "Close dialog" at bounding box center [505, 143] width 5 height 5
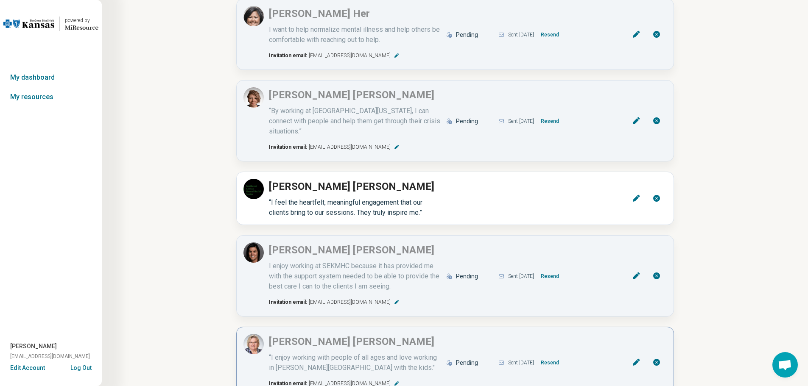
click at [560, 356] on button "Resend" at bounding box center [550, 363] width 25 height 14
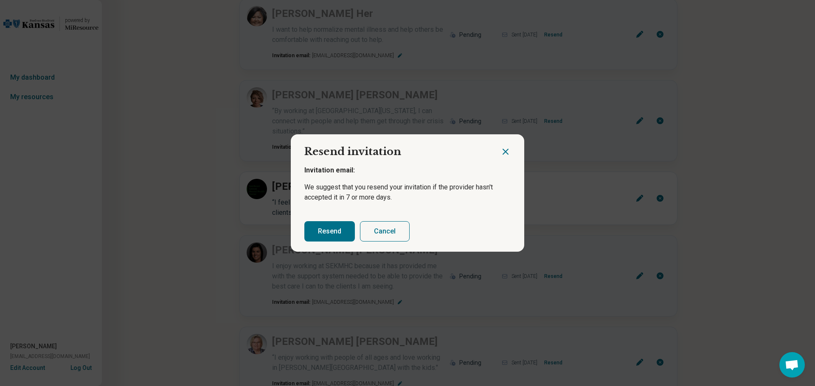
click at [317, 222] on button "Resend" at bounding box center [329, 231] width 50 height 20
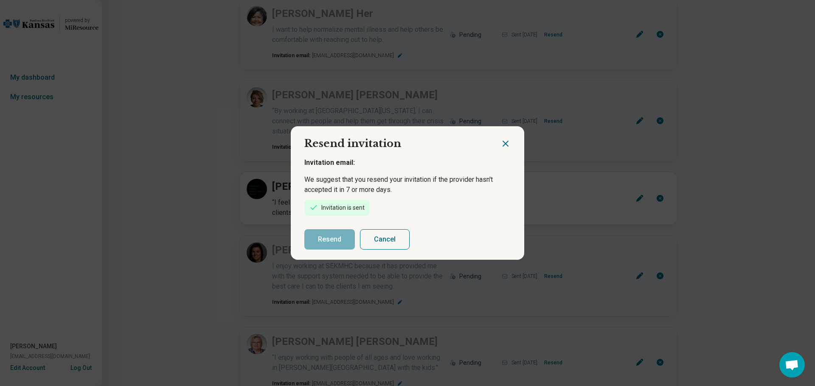
click at [501, 141] on icon "Close dialog" at bounding box center [505, 144] width 10 height 10
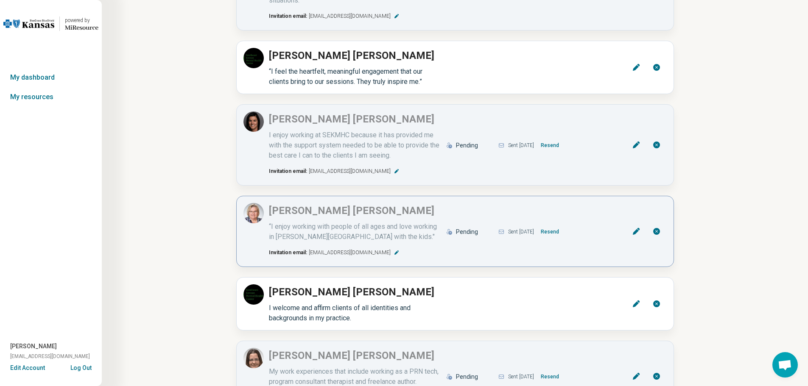
scroll to position [3903, 0]
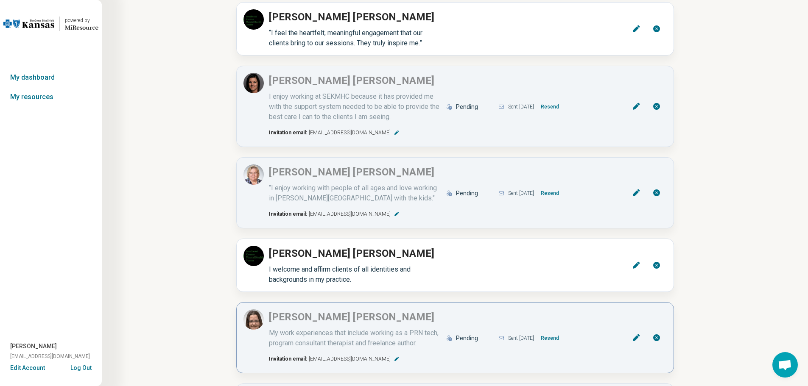
click at [563, 332] on button "Resend" at bounding box center [550, 339] width 25 height 14
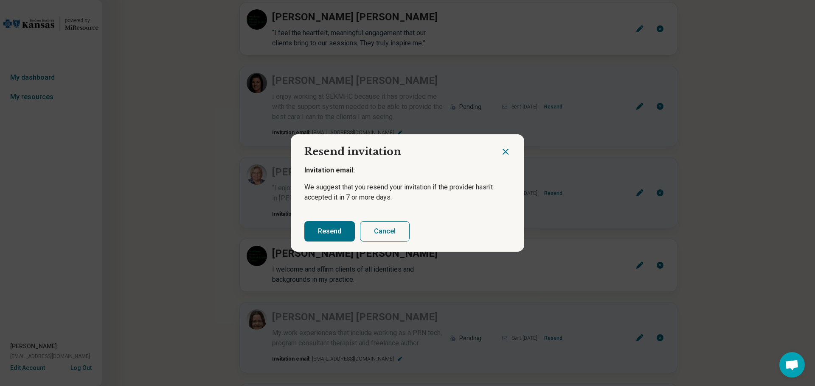
click at [330, 230] on button "Resend" at bounding box center [329, 231] width 50 height 20
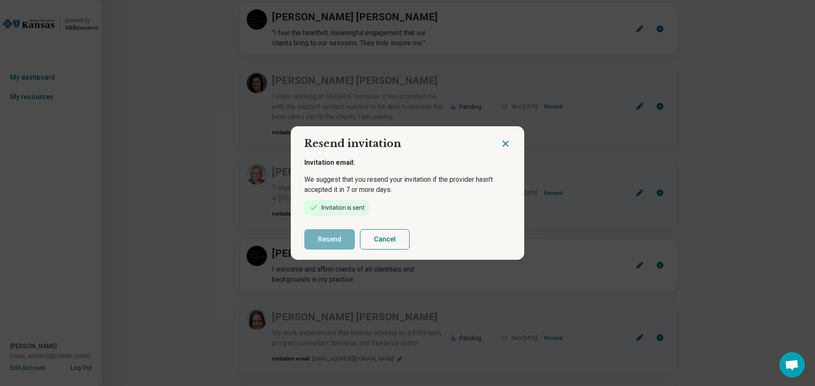
click at [500, 145] on icon "Close dialog" at bounding box center [505, 144] width 10 height 10
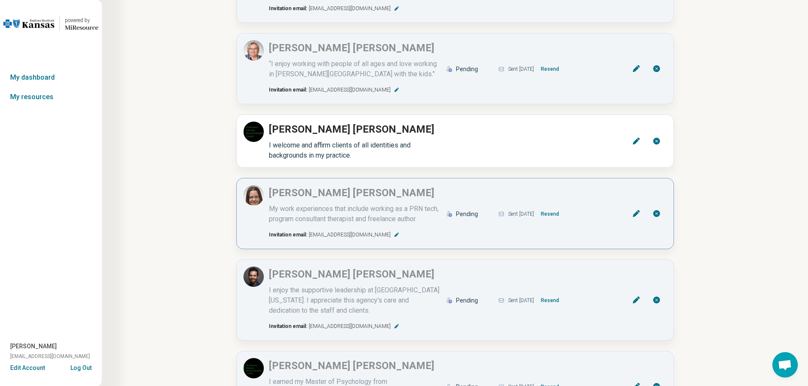
scroll to position [4030, 0]
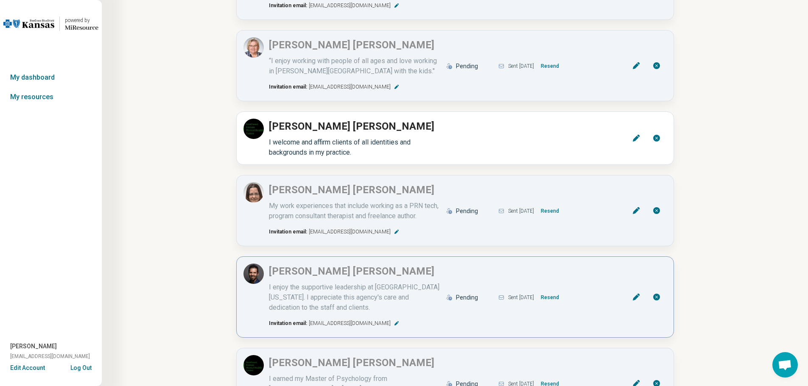
click at [563, 291] on button "Resend" at bounding box center [550, 298] width 25 height 14
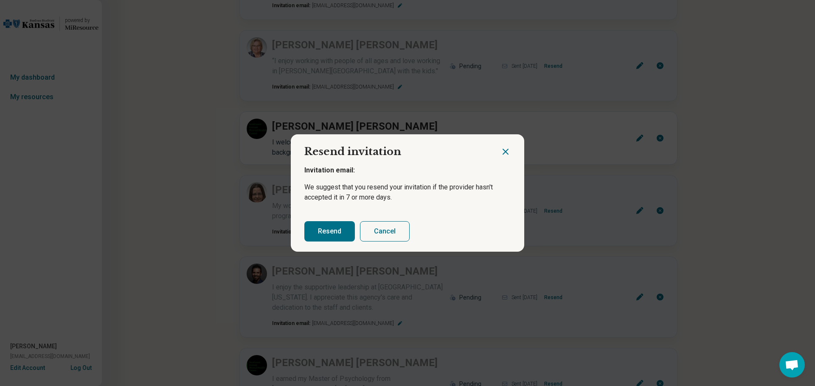
click at [331, 232] on button "Resend" at bounding box center [329, 231] width 50 height 20
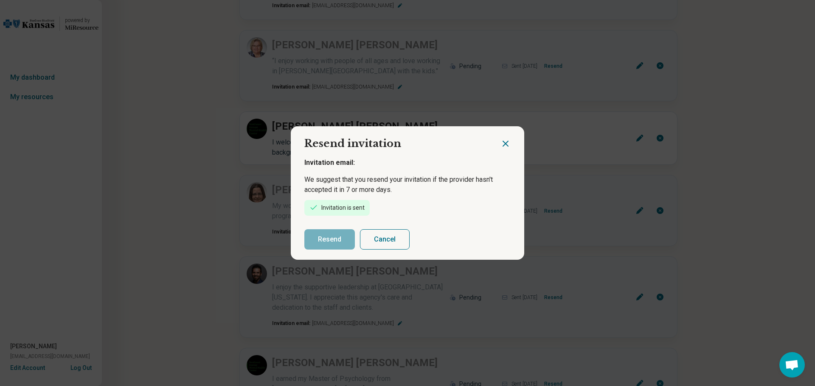
click at [505, 142] on icon "Close dialog" at bounding box center [505, 144] width 10 height 10
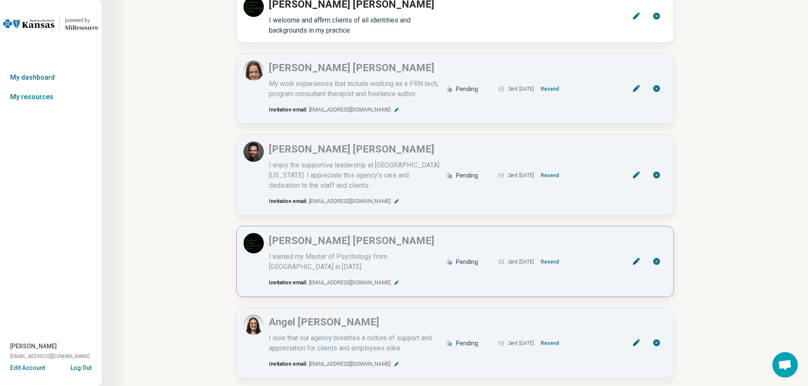
scroll to position [4158, 0]
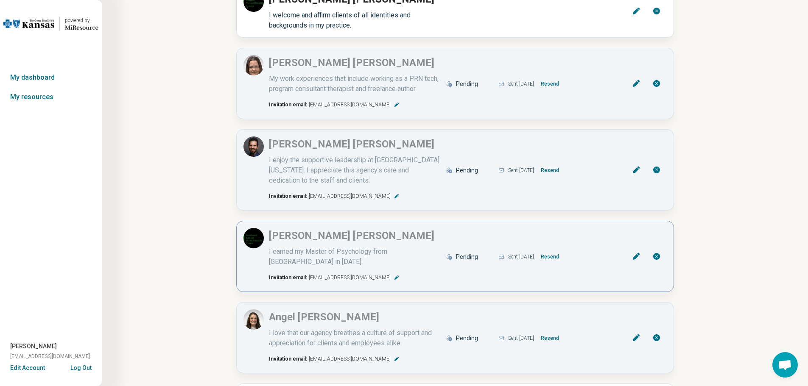
click at [563, 250] on button "Resend" at bounding box center [550, 257] width 25 height 14
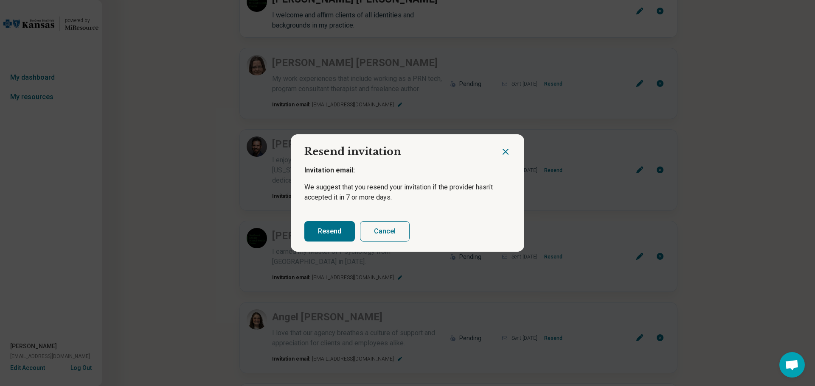
click at [322, 230] on button "Resend" at bounding box center [329, 231] width 50 height 20
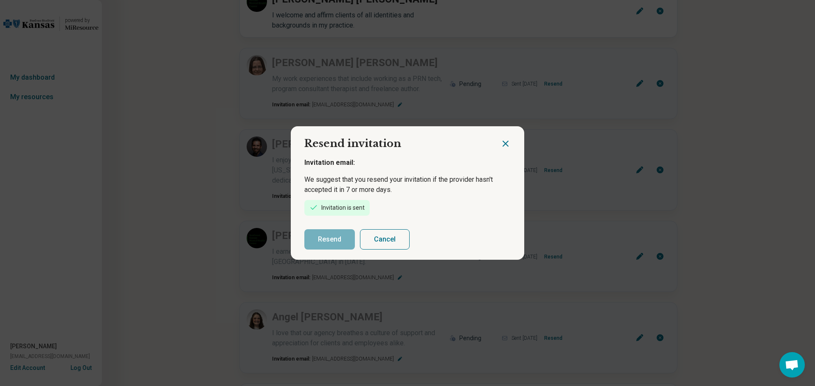
click at [504, 142] on icon "Close dialog" at bounding box center [505, 143] width 5 height 5
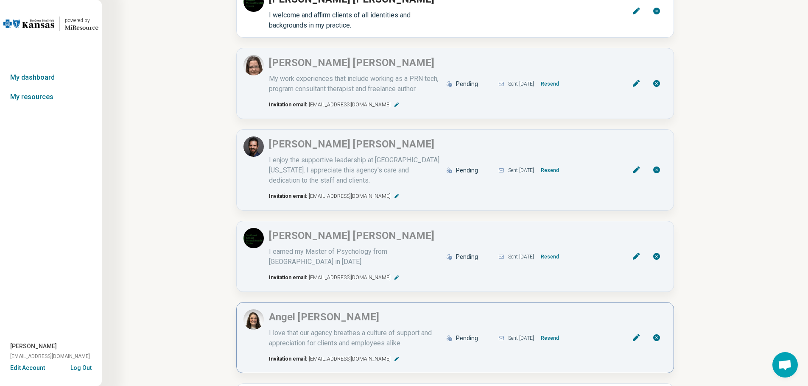
click at [563, 332] on button "Resend" at bounding box center [550, 339] width 25 height 14
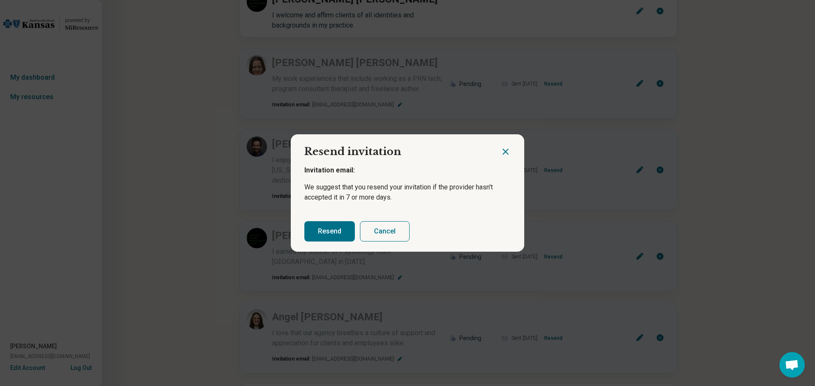
click at [324, 225] on button "Resend" at bounding box center [329, 231] width 50 height 20
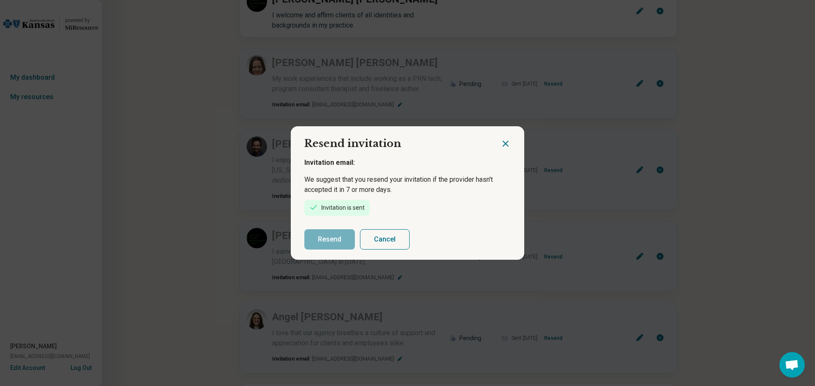
click at [504, 142] on icon "Close dialog" at bounding box center [505, 143] width 5 height 5
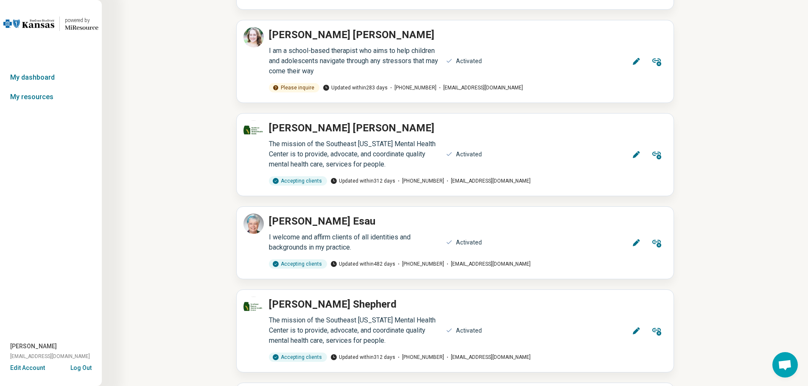
scroll to position [5379, 0]
